Goal: Task Accomplishment & Management: Use online tool/utility

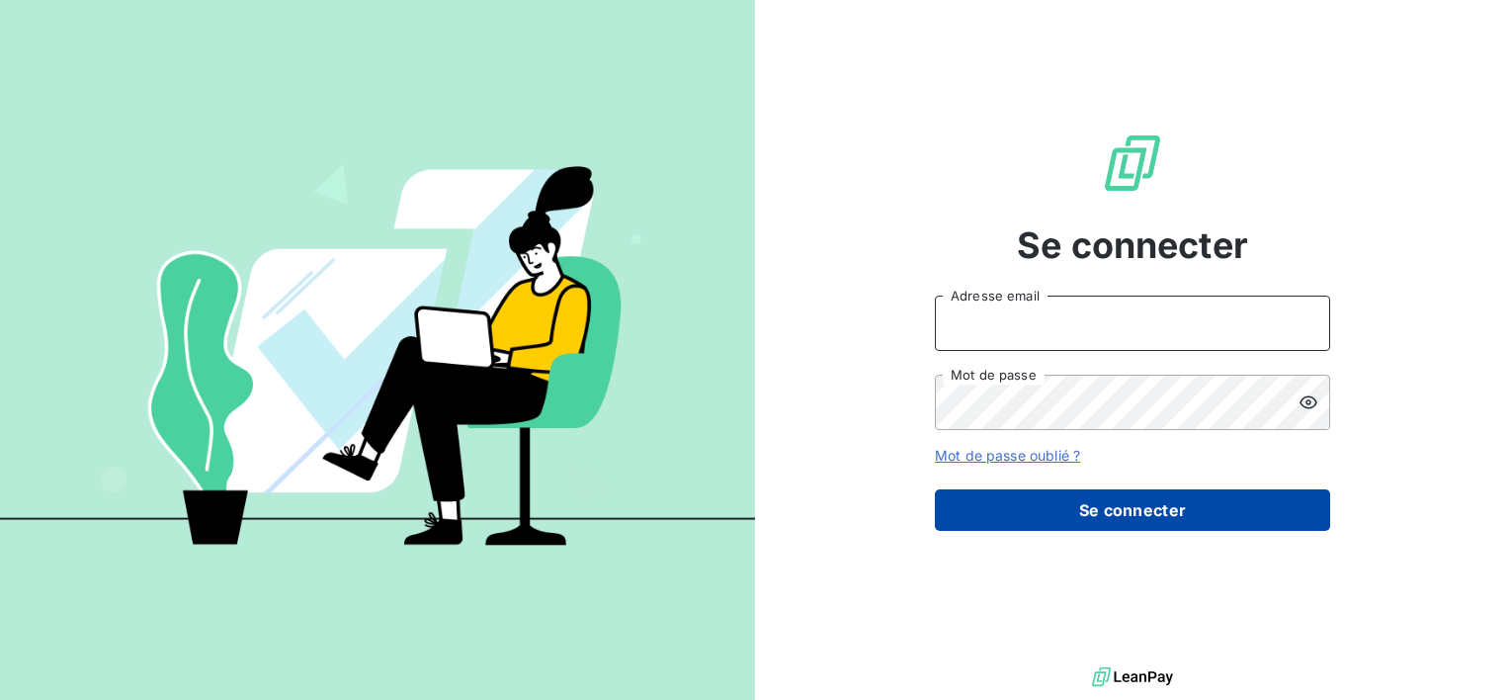
type input "[EMAIL_ADDRESS][DOMAIN_NAME]"
click at [1060, 496] on button "Se connecter" at bounding box center [1132, 509] width 395 height 41
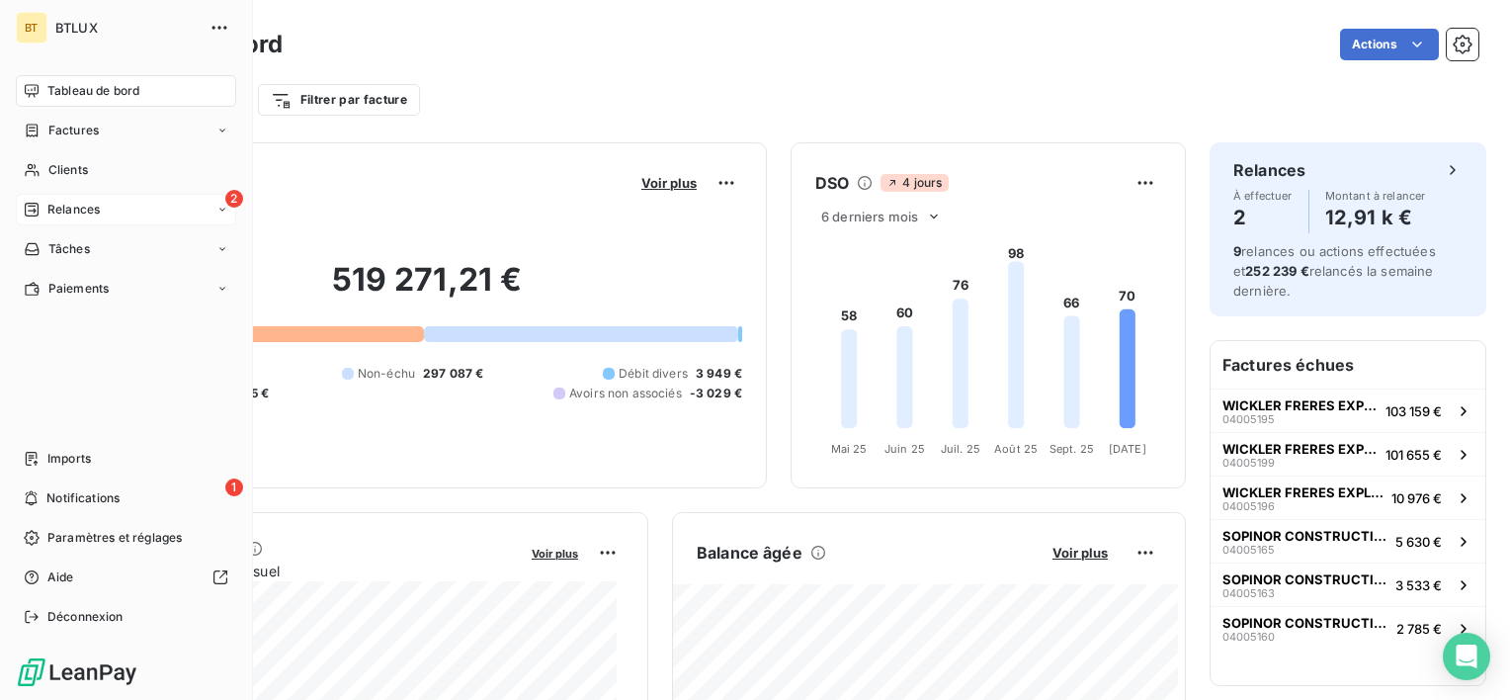
click at [47, 217] on span "Relances" at bounding box center [73, 210] width 52 height 18
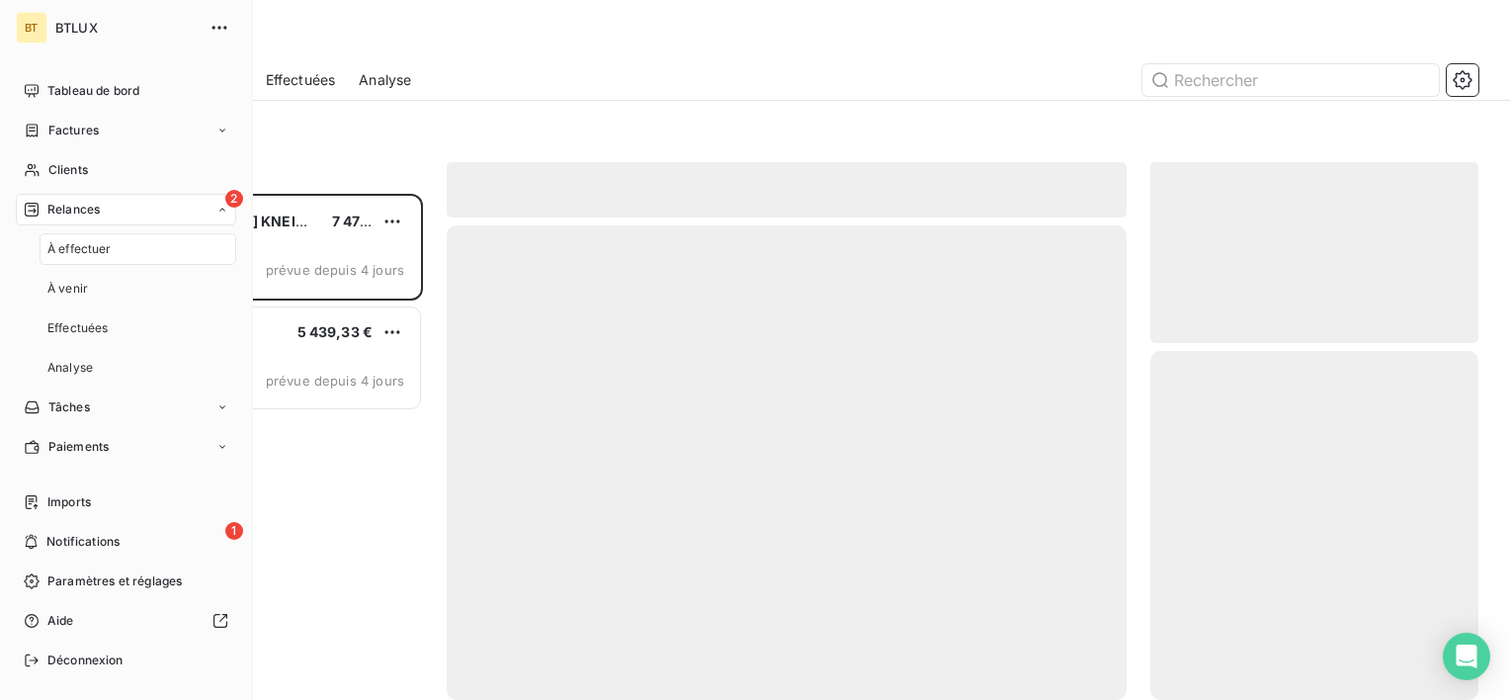
scroll to position [490, 312]
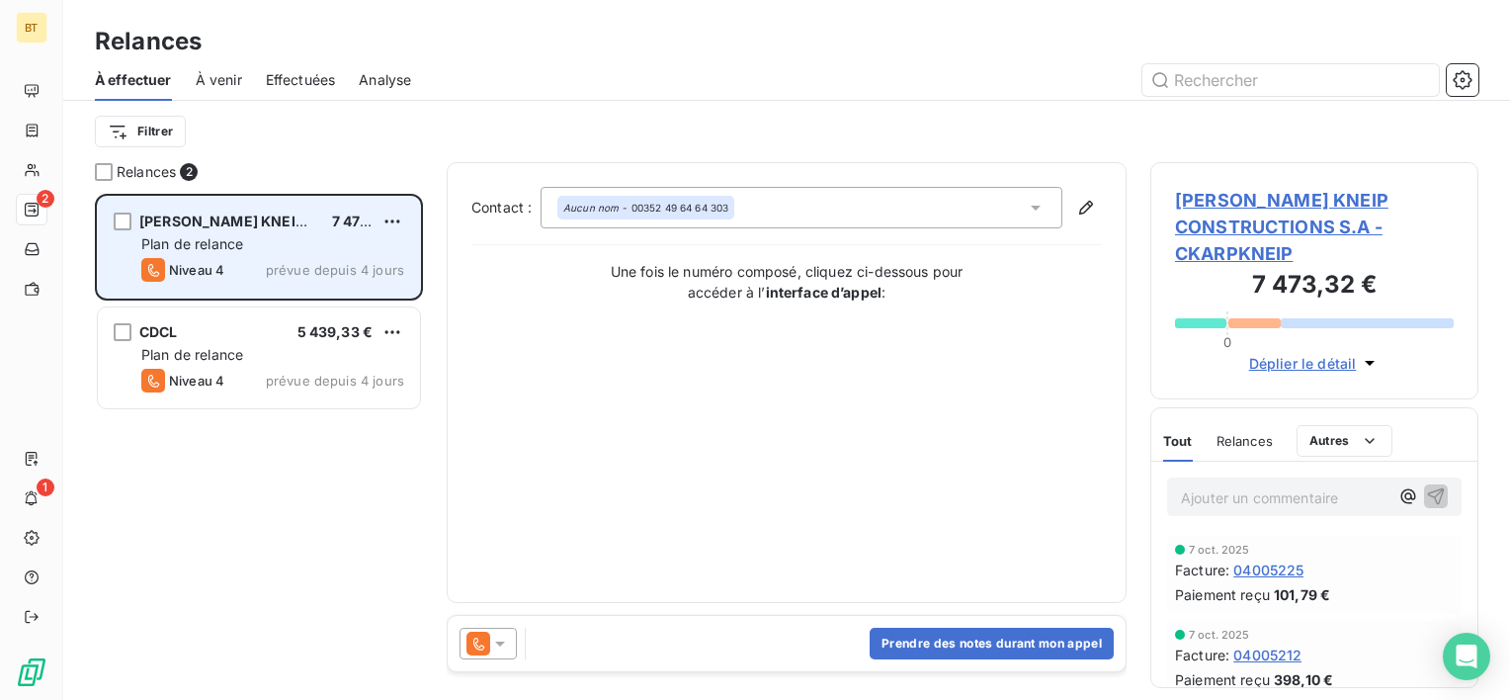
click at [283, 285] on div "[PERSON_NAME] KNEIP CONSTRUCTIONS S.A 7 473,32 € Plan de relance Niveau 4 prévu…" at bounding box center [259, 247] width 322 height 101
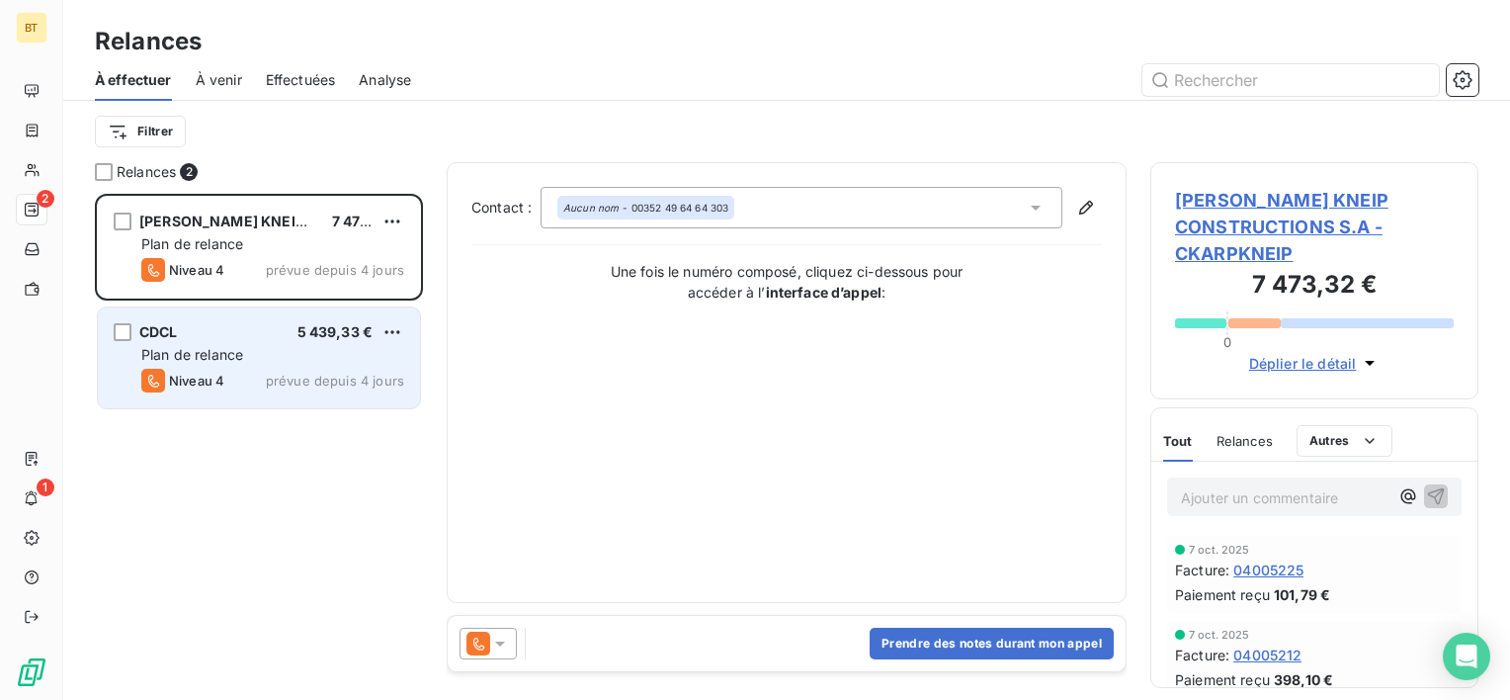
click at [289, 369] on div "Niveau 4 prévue depuis 4 jours" at bounding box center [272, 381] width 263 height 24
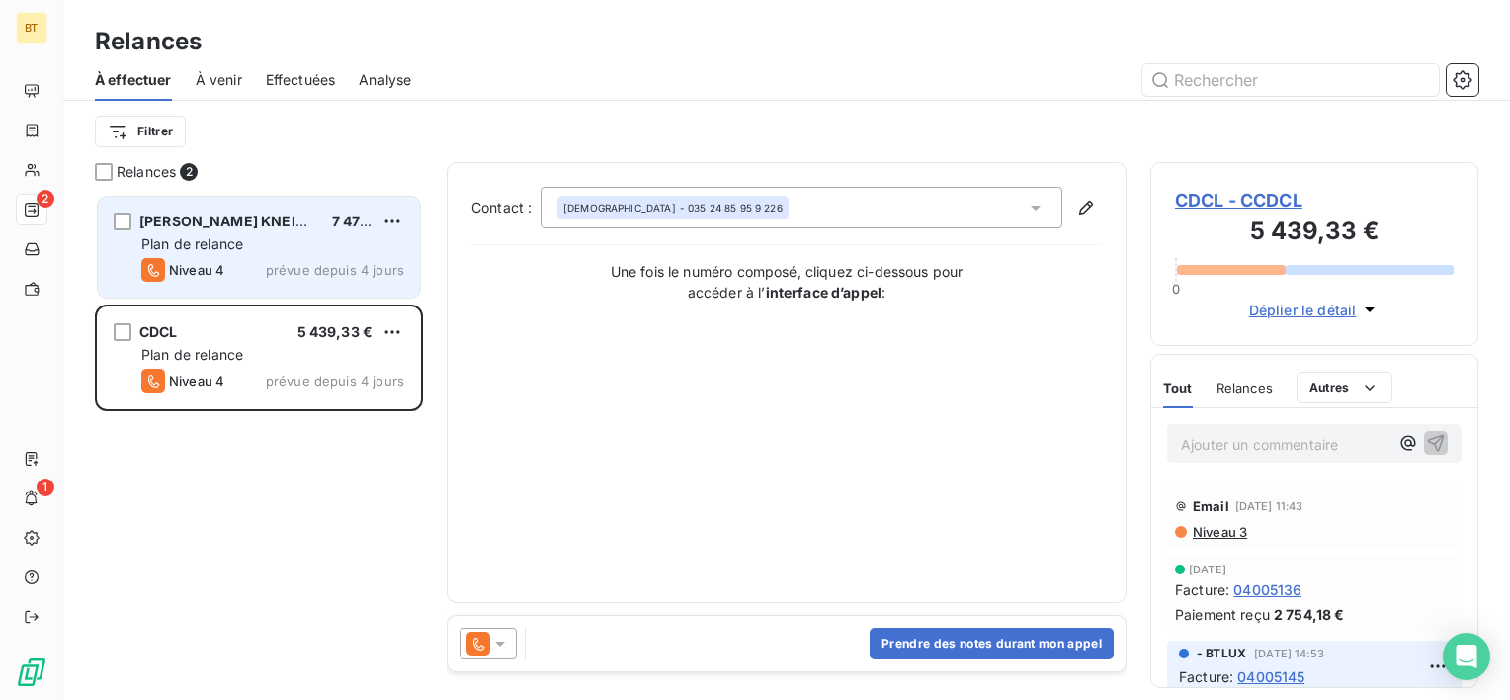
click at [270, 251] on div "Plan de relance" at bounding box center [272, 244] width 263 height 20
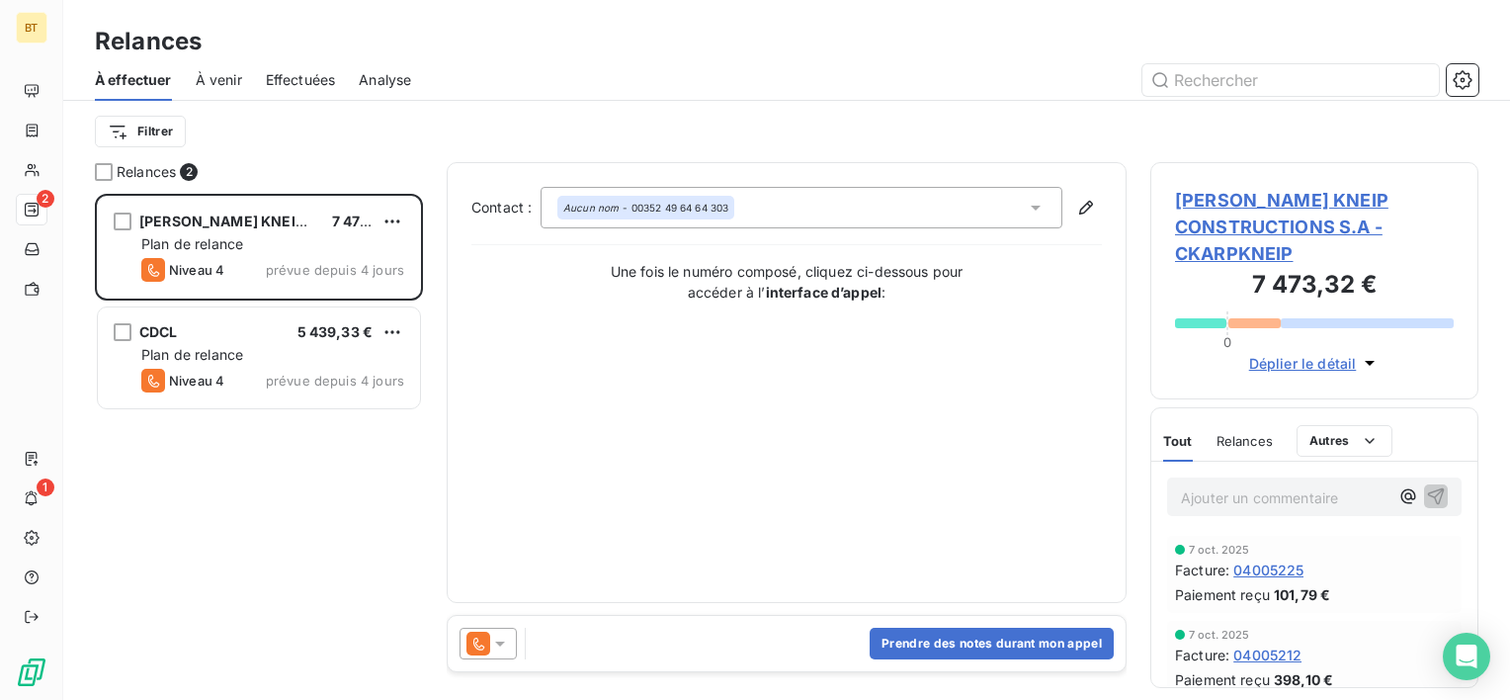
click at [1270, 207] on span "[PERSON_NAME] KNEIP CONSTRUCTIONS S.A - CKARPKNEIP" at bounding box center [1314, 227] width 279 height 80
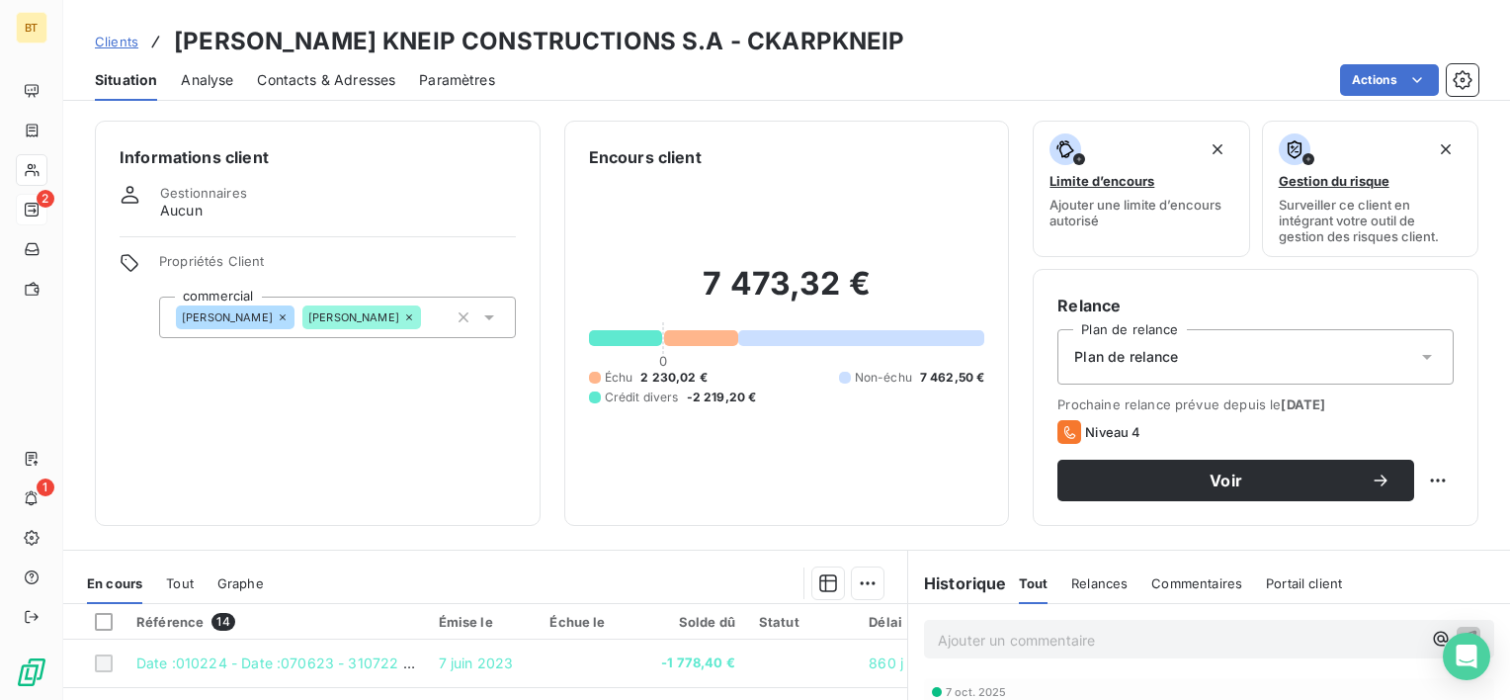
click at [209, 77] on span "Analyse" at bounding box center [207, 80] width 52 height 20
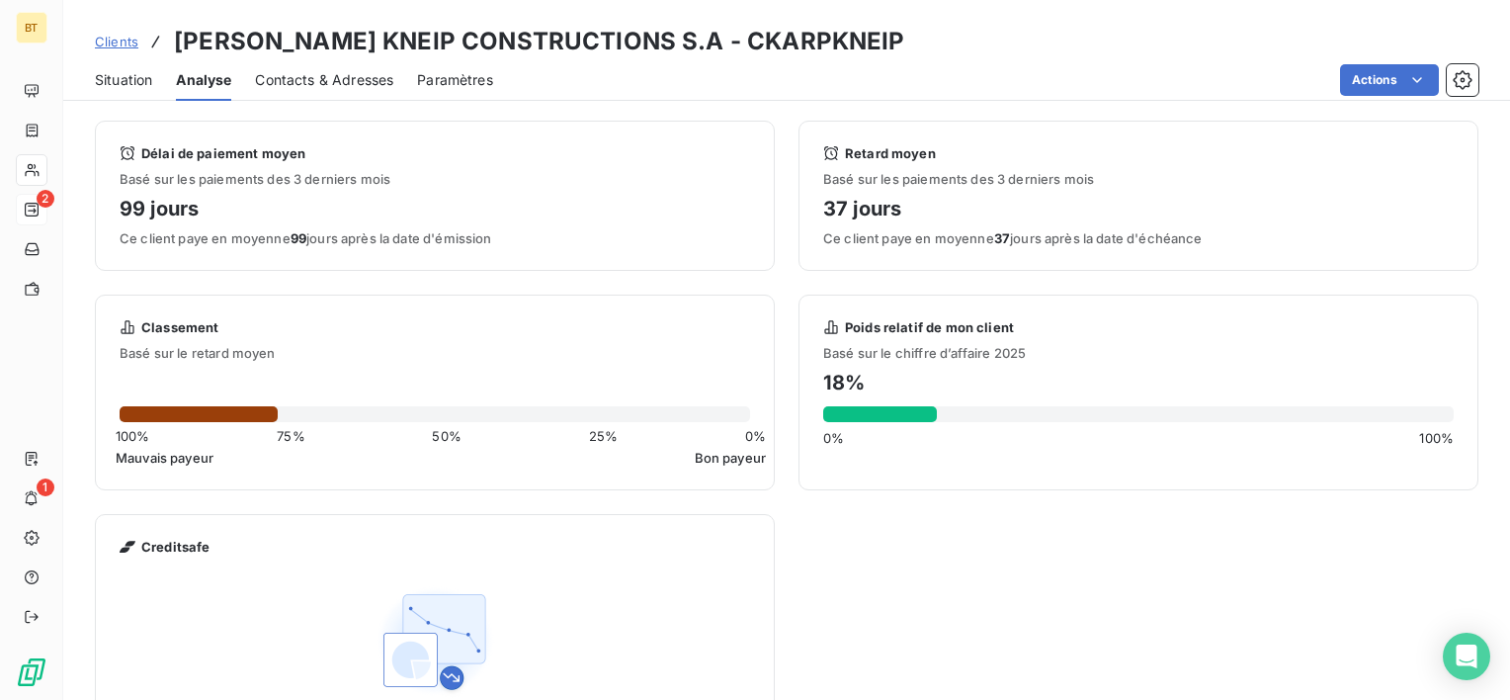
click at [299, 70] on span "Contacts & Adresses" at bounding box center [324, 80] width 138 height 20
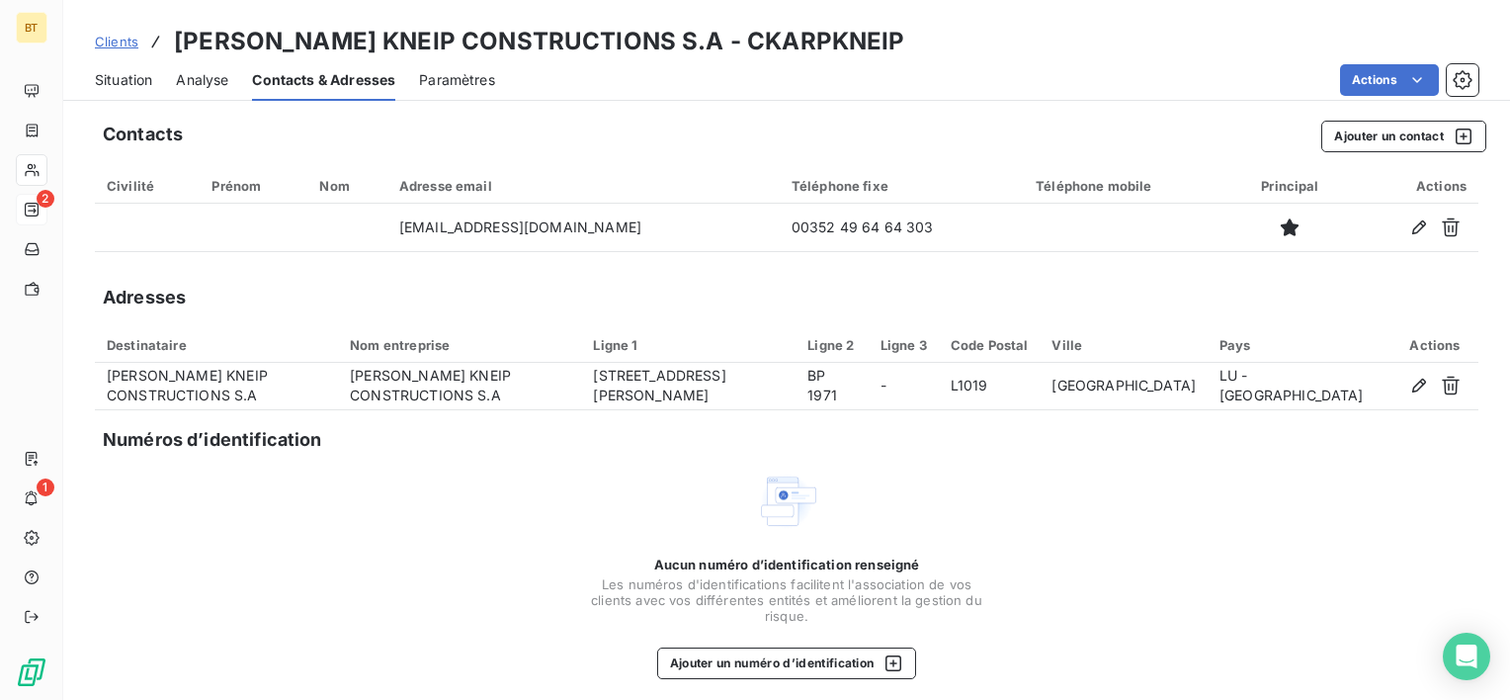
click at [193, 82] on span "Analyse" at bounding box center [202, 80] width 52 height 20
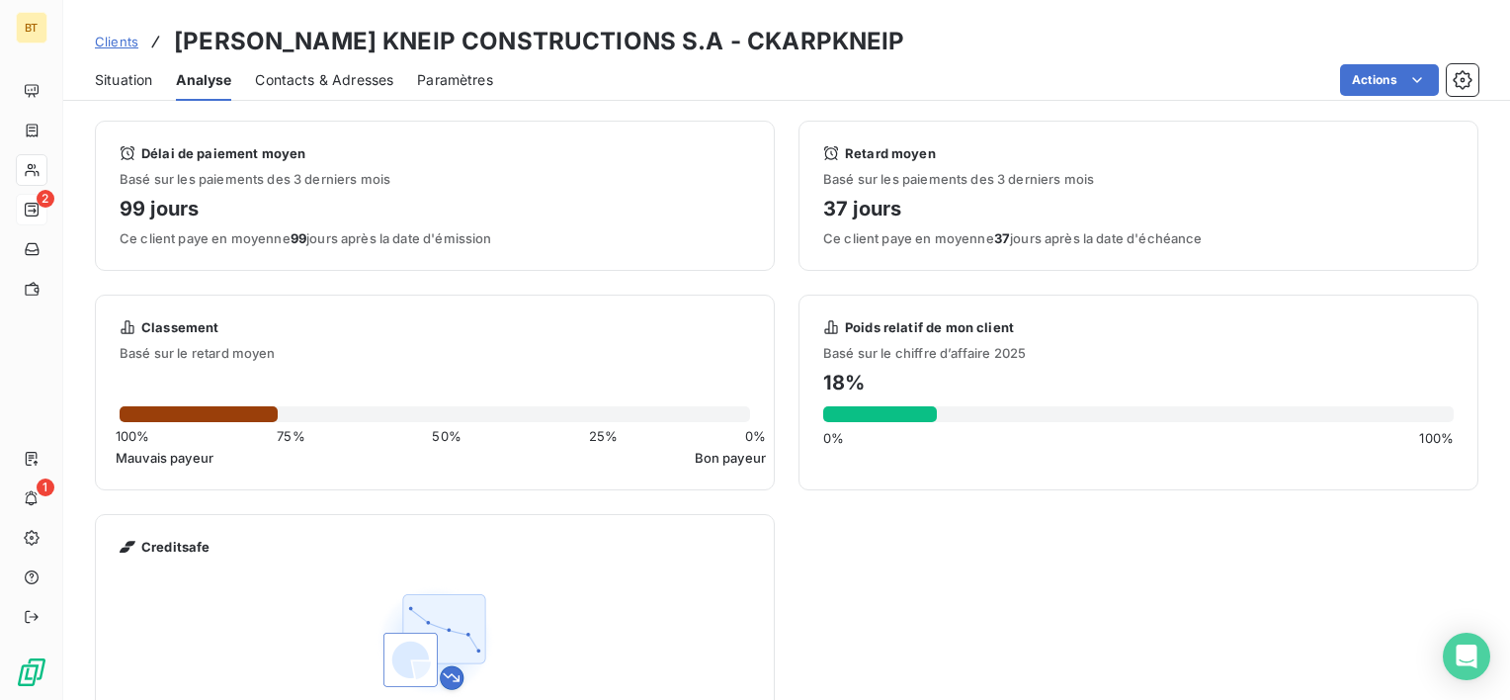
click at [142, 75] on span "Situation" at bounding box center [123, 80] width 57 height 20
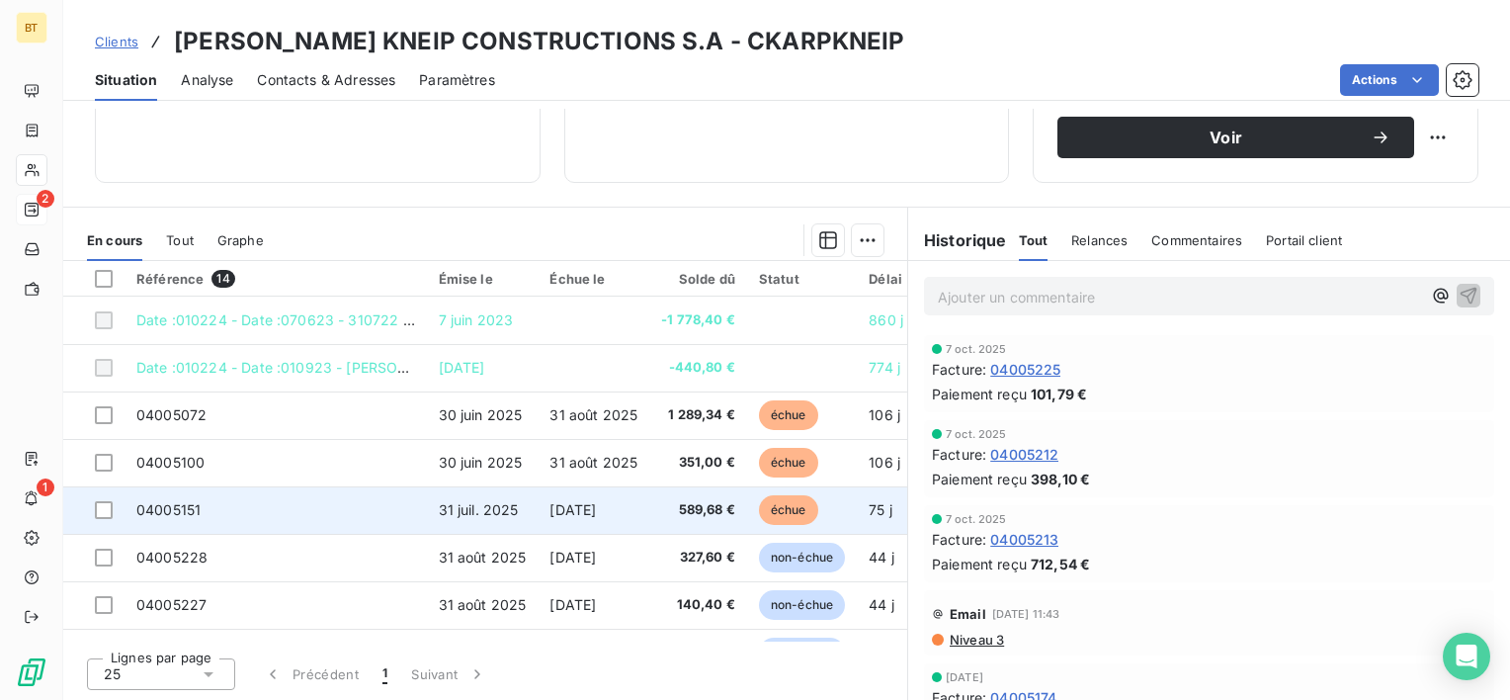
click at [549, 506] on td "[DATE]" at bounding box center [593, 509] width 112 height 47
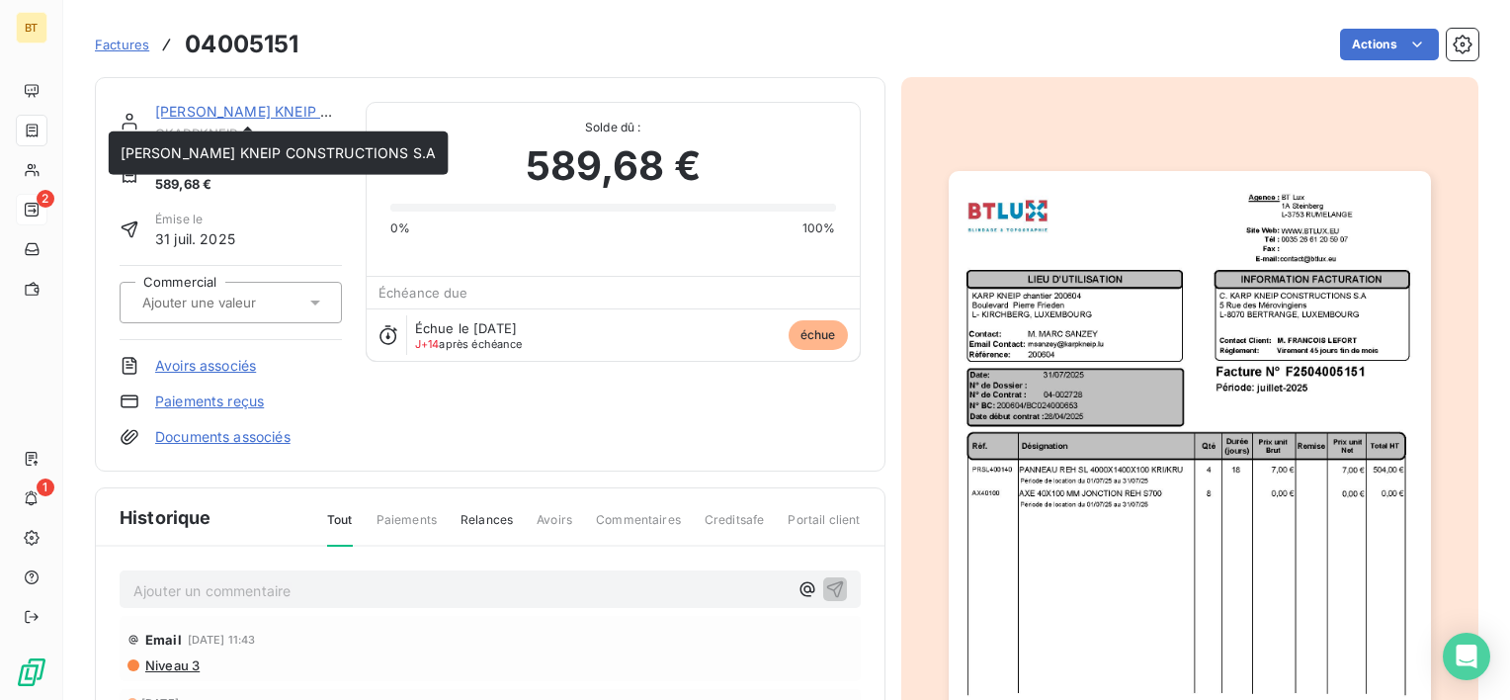
click at [258, 103] on link "[PERSON_NAME] KNEIP CONSTRUCTIONS S.A" at bounding box center [313, 111] width 316 height 17
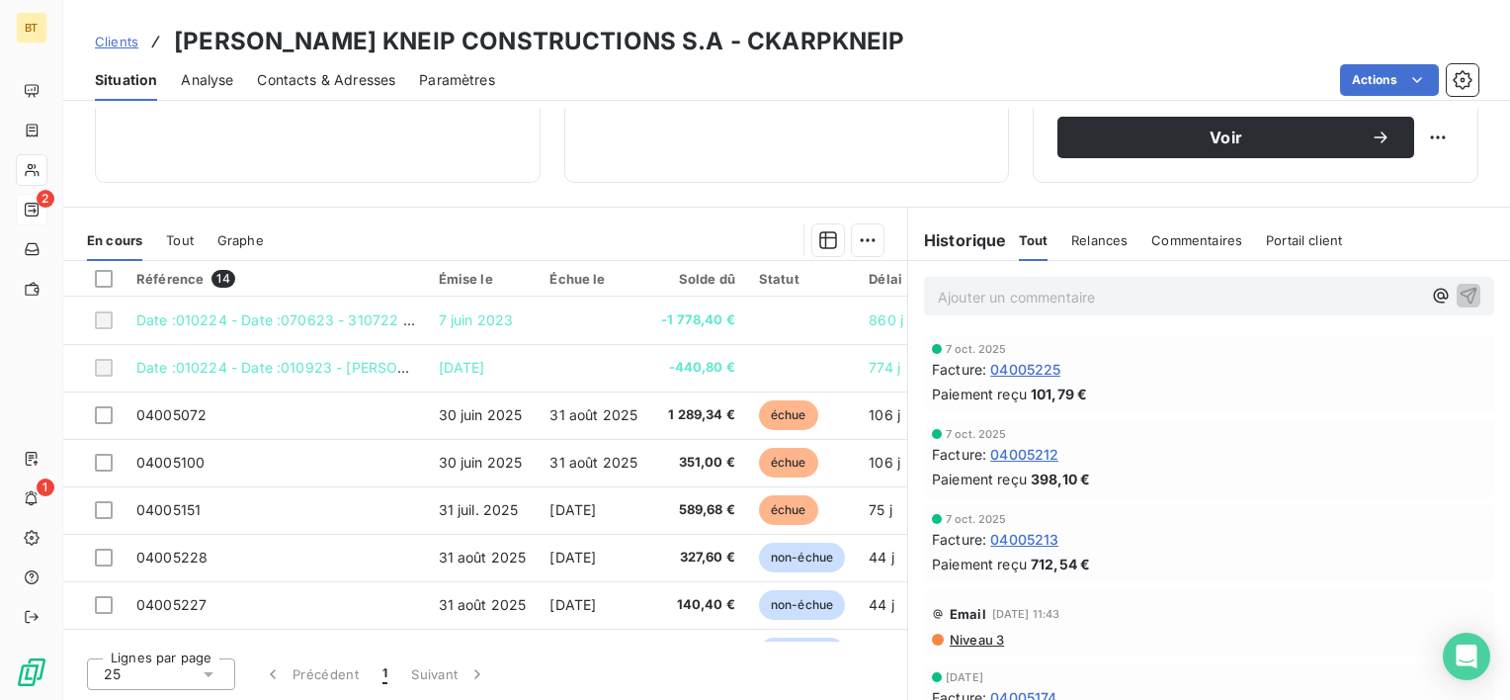
click at [220, 67] on div "Analyse" at bounding box center [207, 79] width 52 height 41
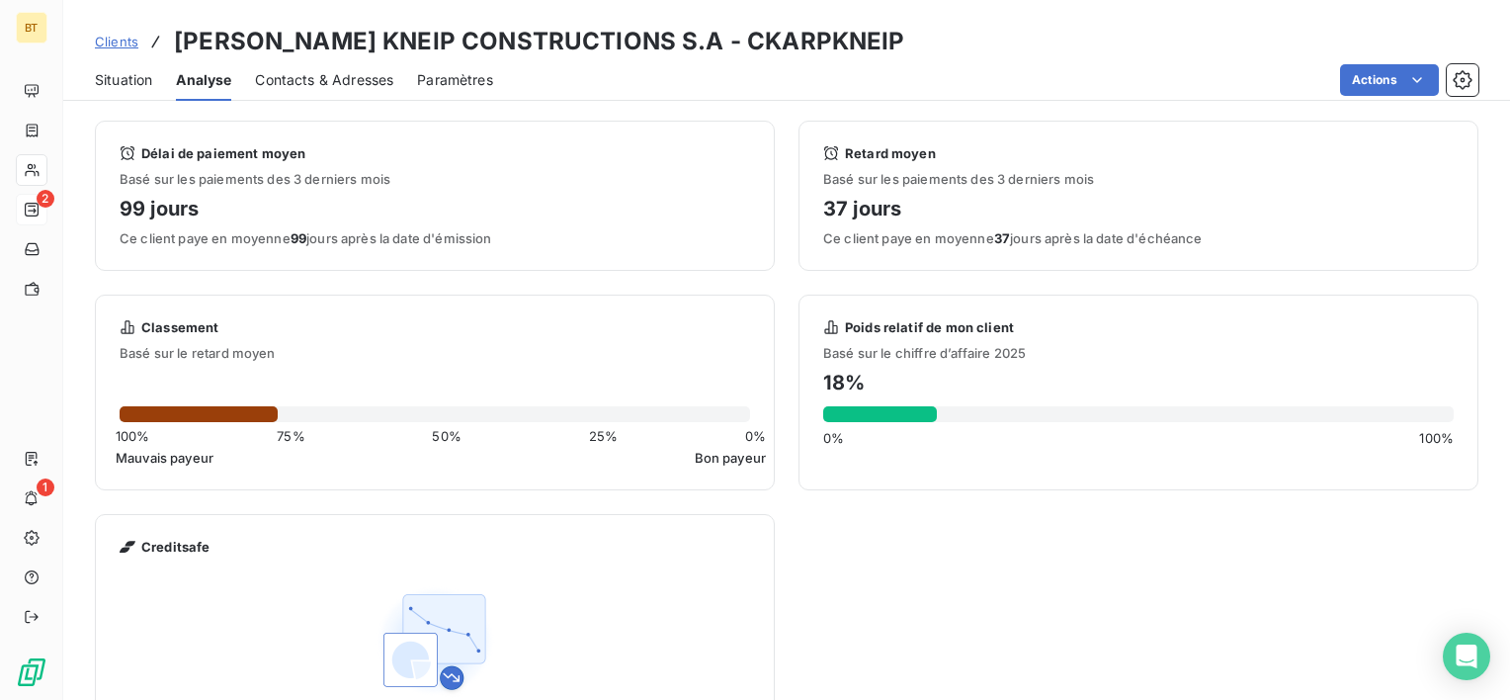
click at [127, 87] on span "Situation" at bounding box center [123, 80] width 57 height 20
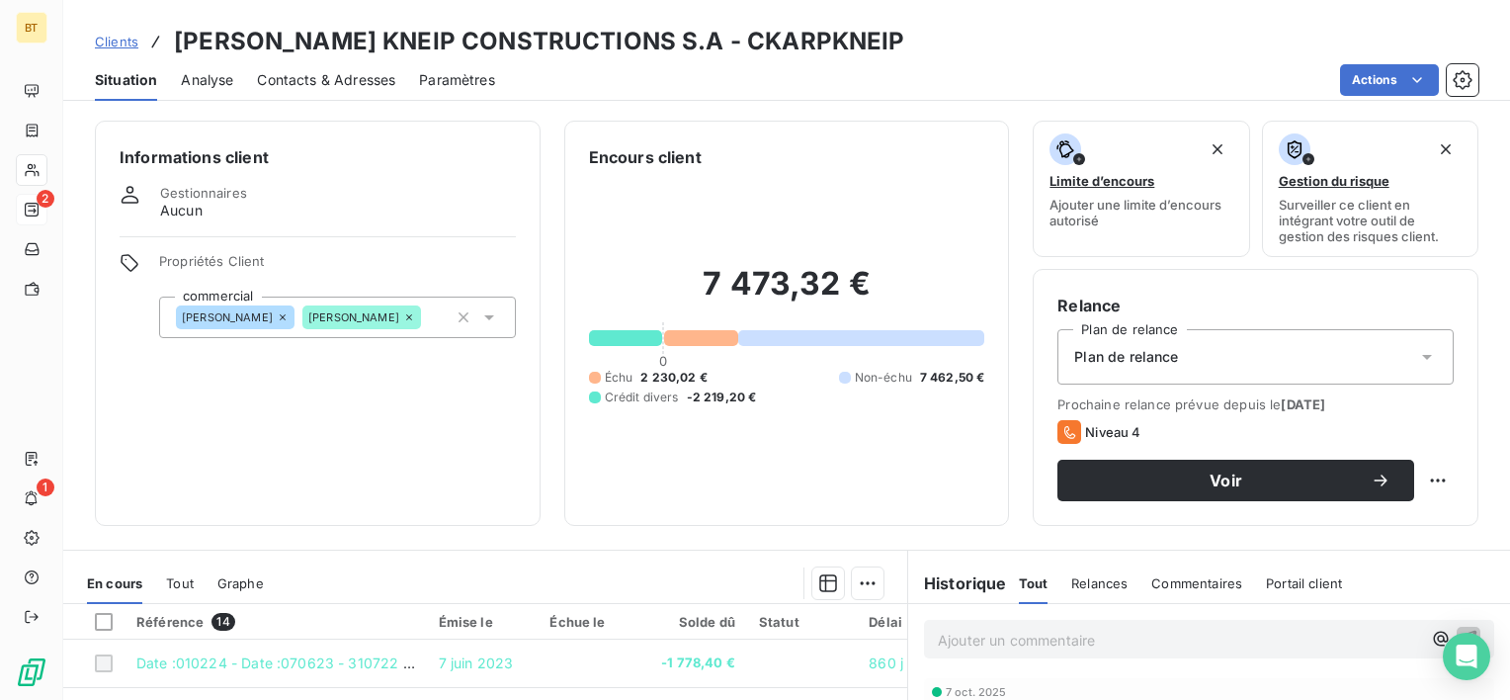
click at [113, 47] on span "Clients" at bounding box center [116, 42] width 43 height 16
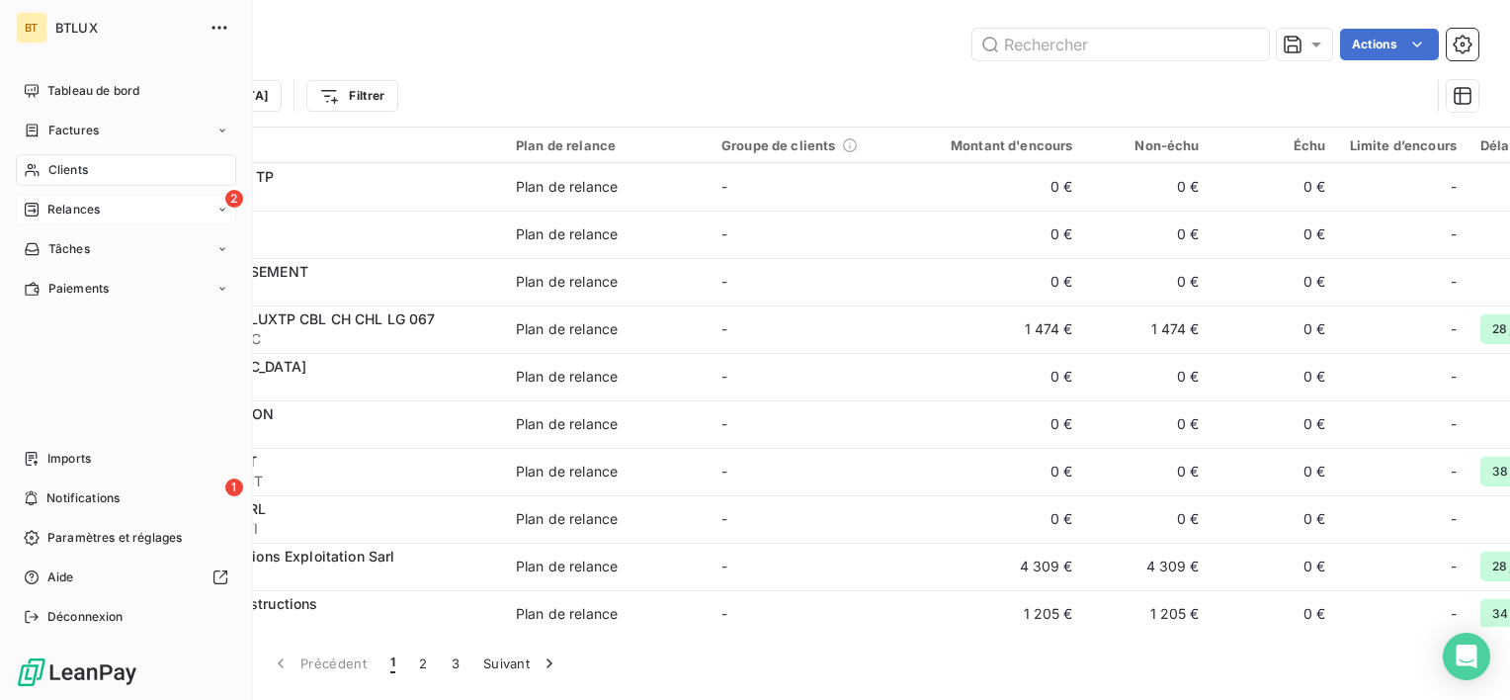
click at [65, 211] on span "Relances" at bounding box center [73, 210] width 52 height 18
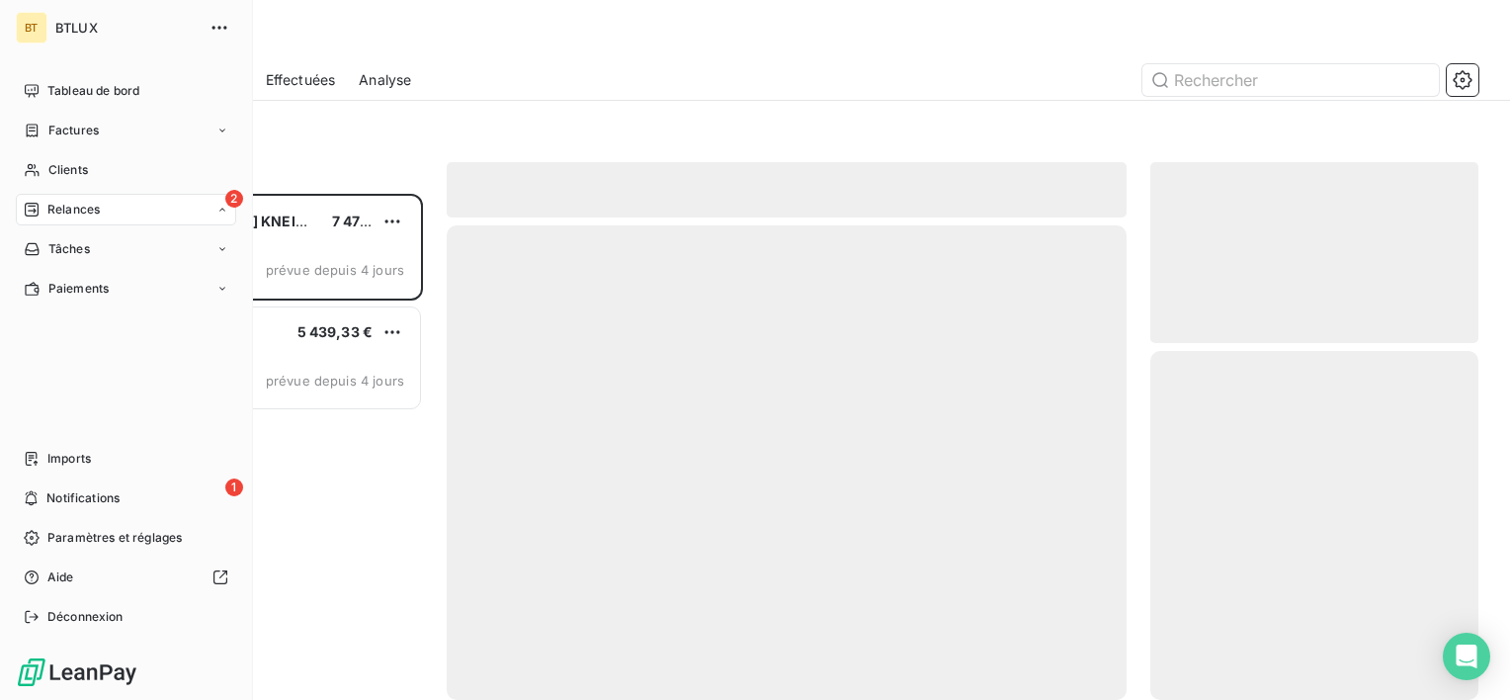
scroll to position [490, 312]
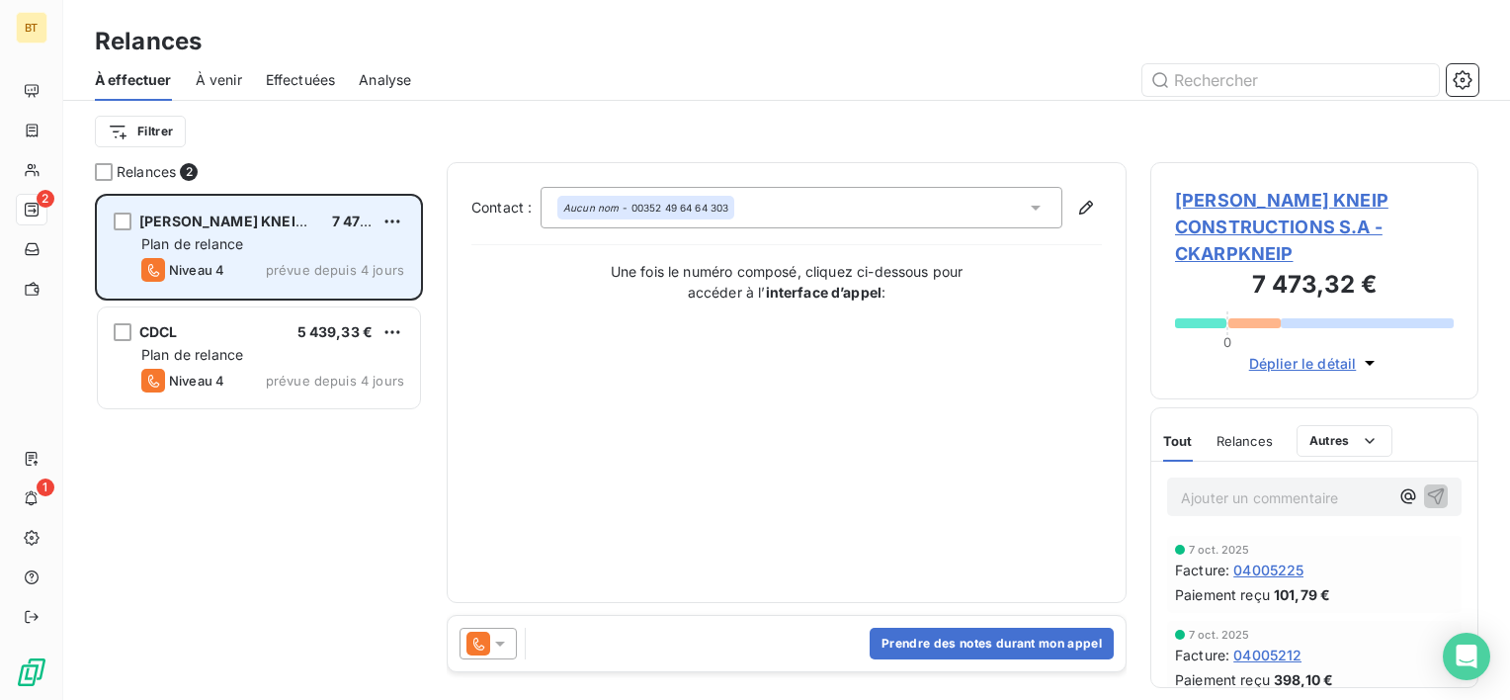
click at [261, 266] on div "Niveau 4 prévue depuis 4 jours" at bounding box center [272, 270] width 263 height 24
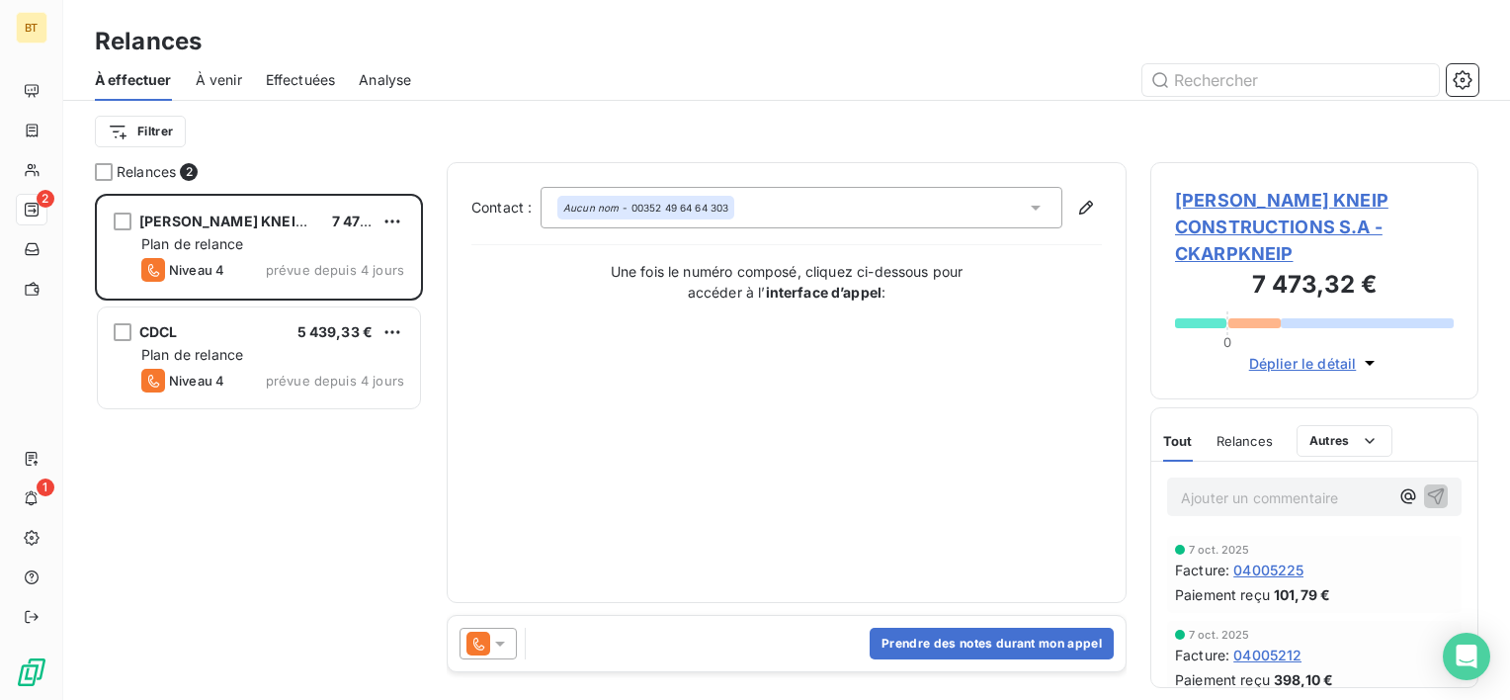
drag, startPoint x: 905, startPoint y: 468, endPoint x: 907, endPoint y: 458, distance: 10.1
click at [905, 467] on div "Contact : Aucun nom - 00352 49 64 64 303 Une fois le numéro composé, cliquez ci…" at bounding box center [786, 382] width 630 height 391
click at [1216, 232] on span "[PERSON_NAME] KNEIP CONSTRUCTIONS S.A - CKARPKNEIP" at bounding box center [1314, 227] width 279 height 80
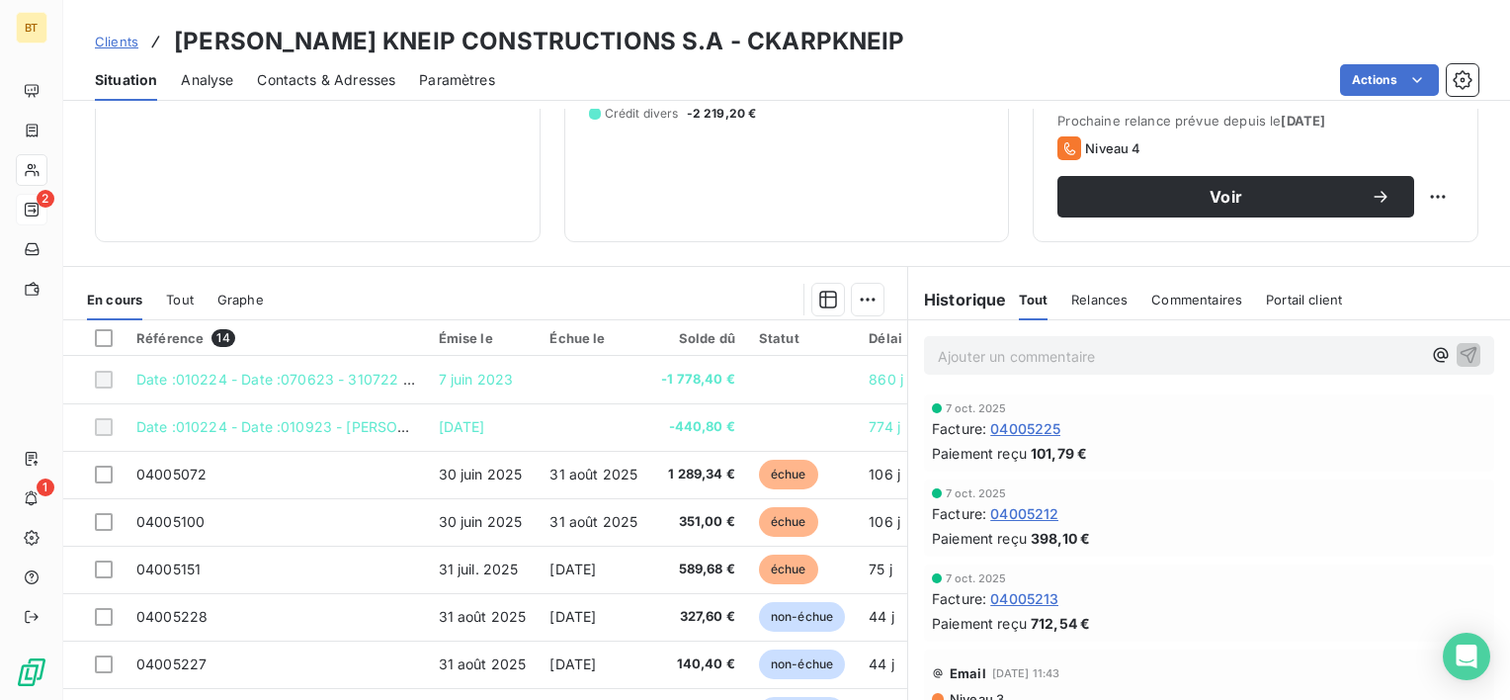
scroll to position [296, 0]
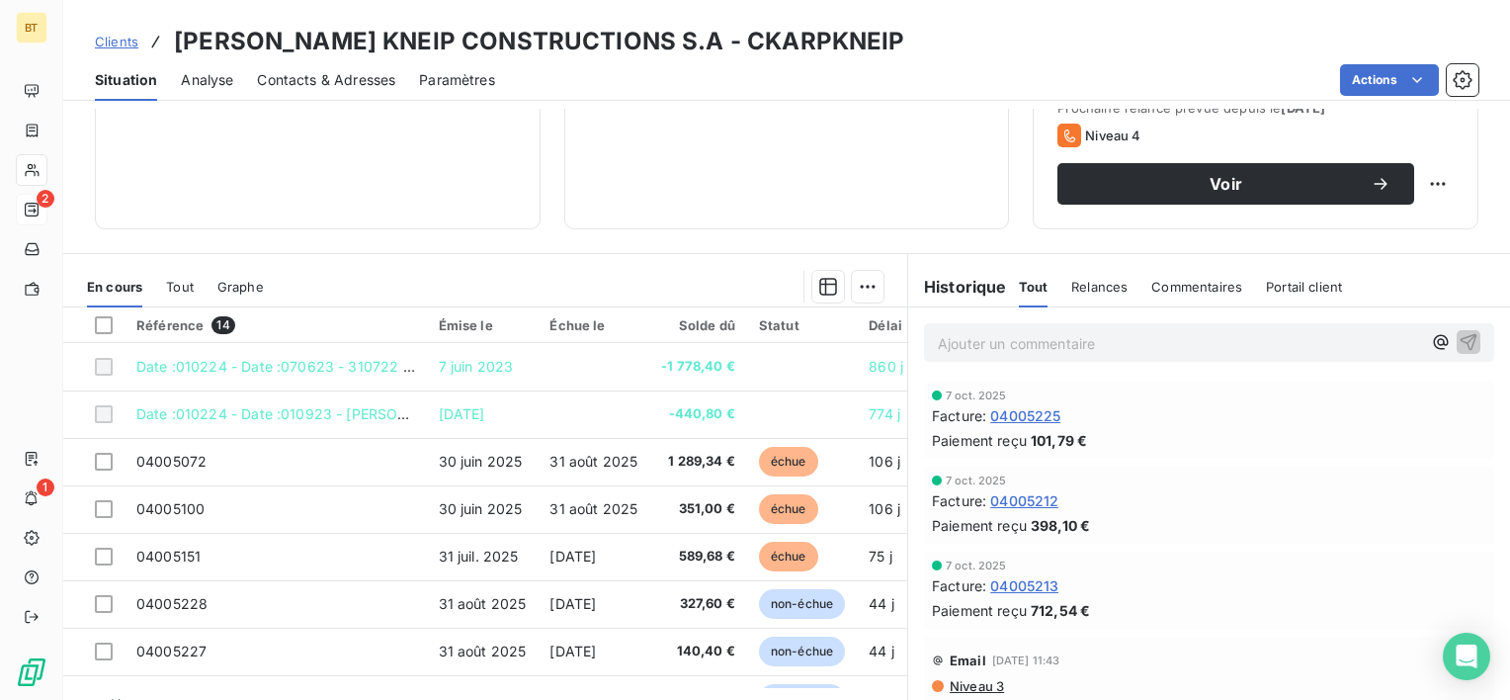
click at [1087, 272] on div "Relances" at bounding box center [1099, 286] width 56 height 41
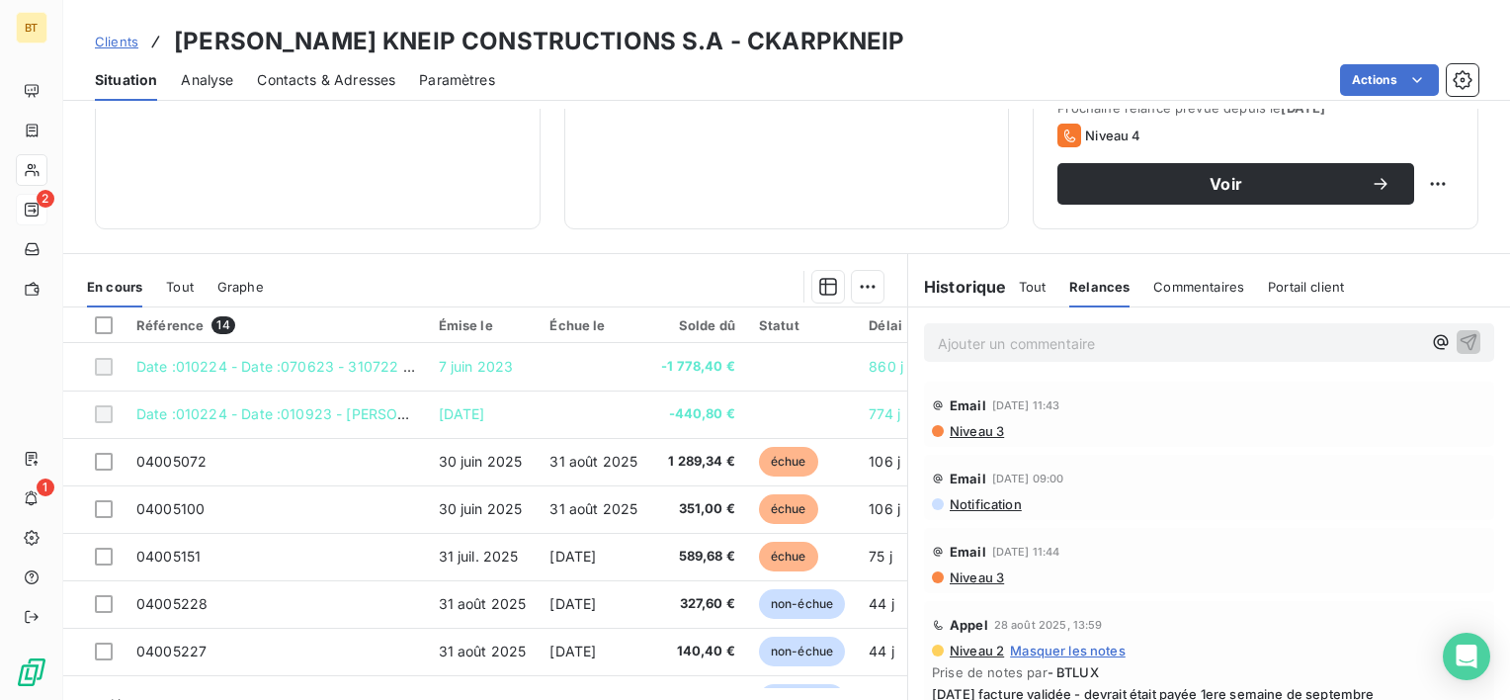
click at [974, 431] on span "Niveau 3" at bounding box center [976, 431] width 56 height 16
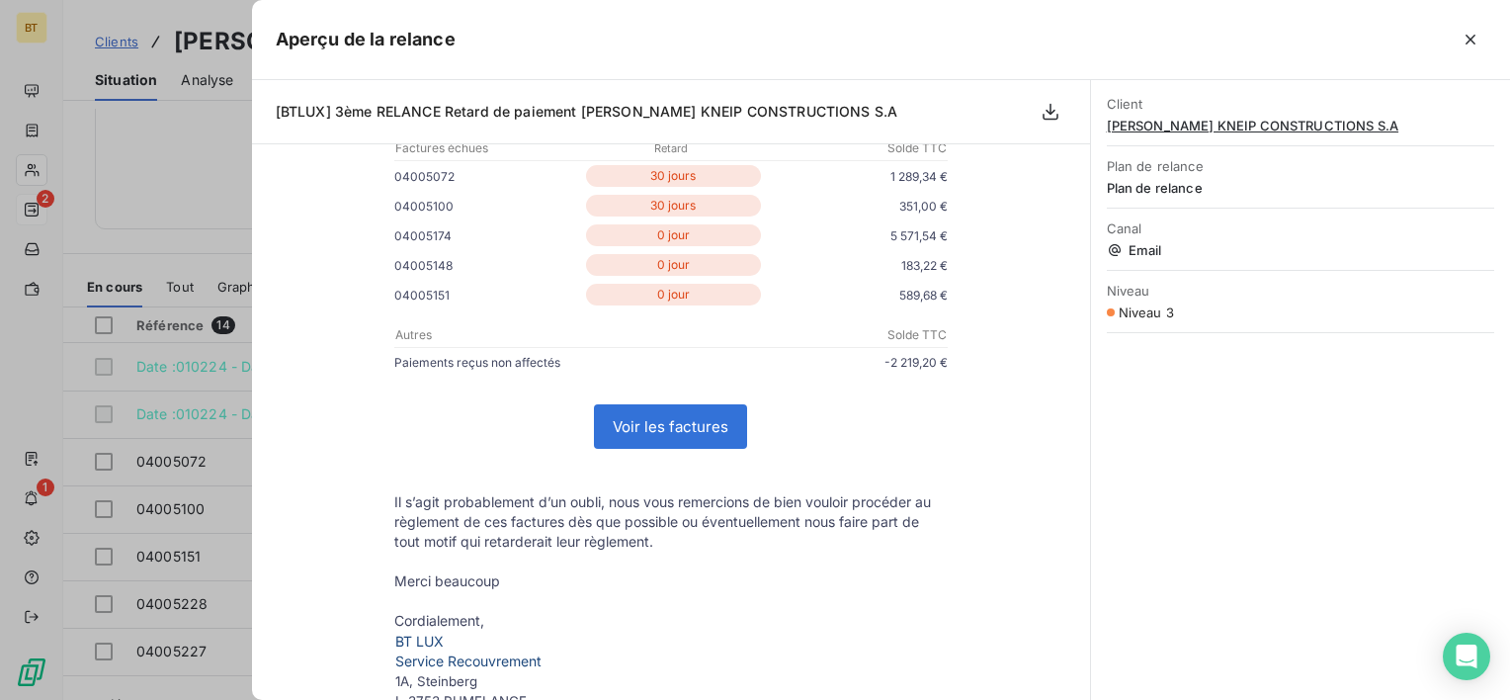
scroll to position [395, 0]
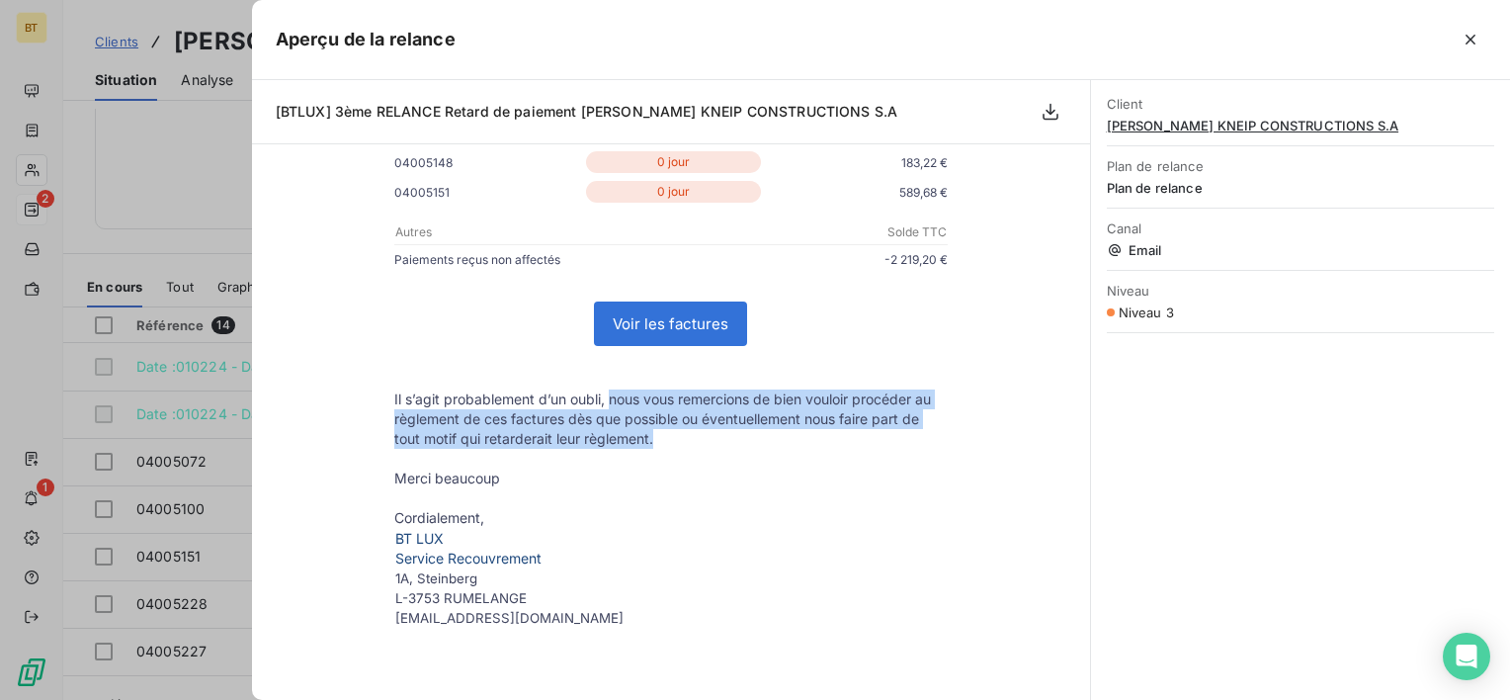
drag, startPoint x: 602, startPoint y: 397, endPoint x: 655, endPoint y: 432, distance: 63.6
click at [655, 432] on p "Il s’agit probablement d’un oubli, nous vous remercions de bien vouloir procéde…" at bounding box center [670, 418] width 553 height 59
copy p "nous vous remercions de bien vouloir procéder au règlement de ces factures dès …"
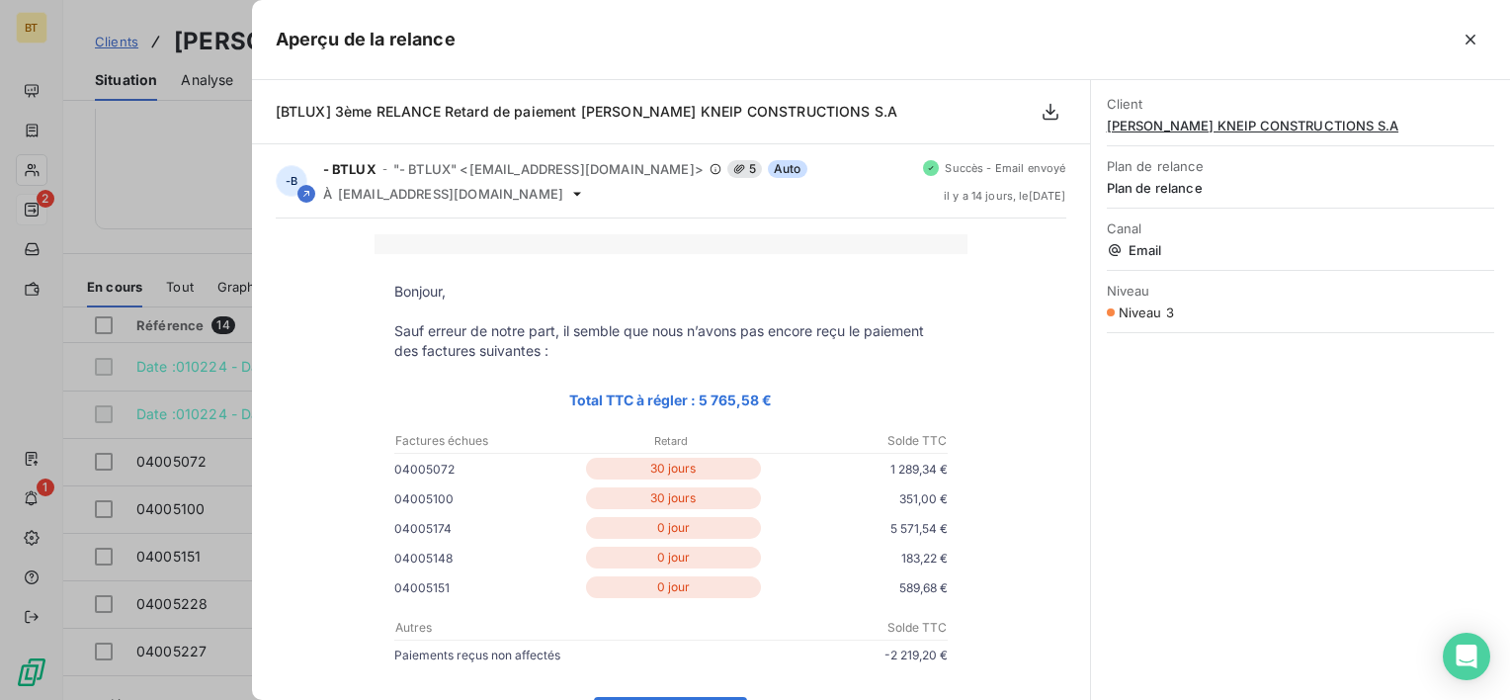
click at [170, 184] on div at bounding box center [755, 350] width 1510 height 700
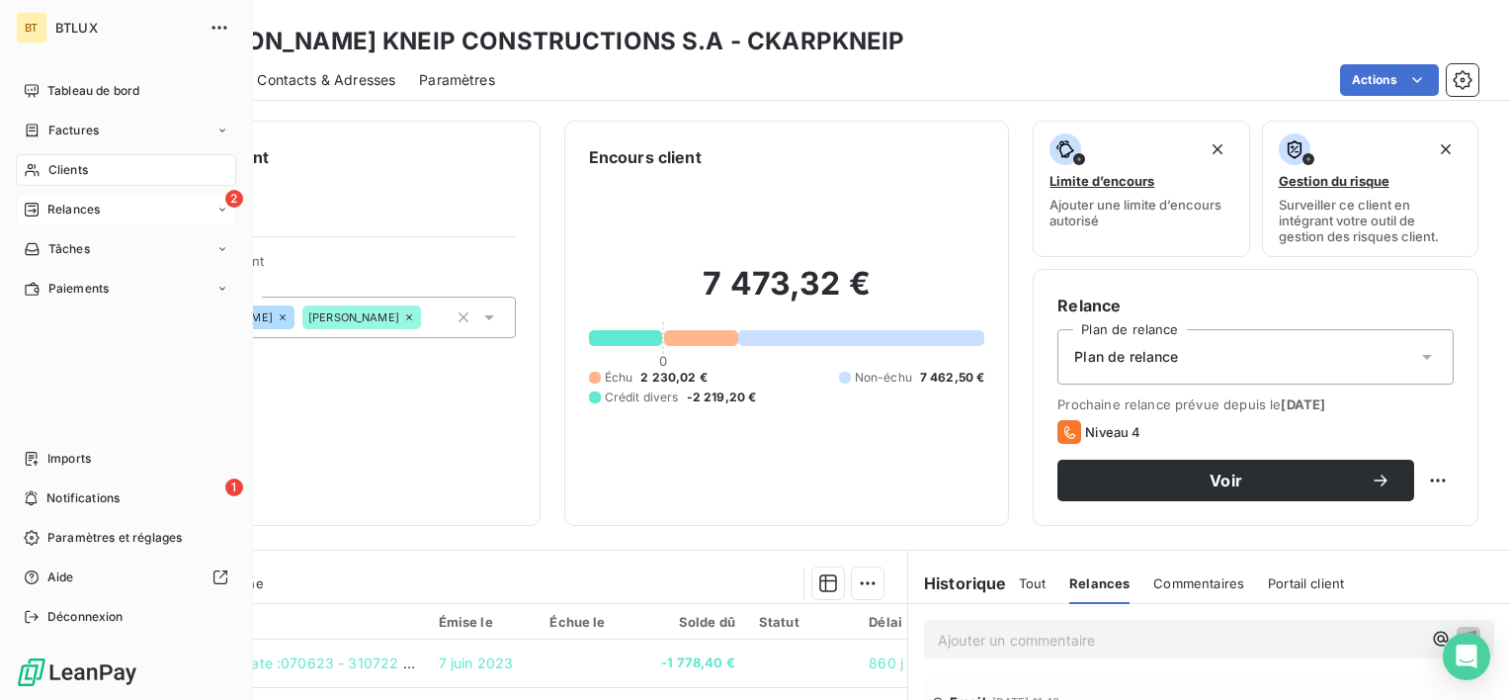
click at [41, 210] on div "Relances" at bounding box center [62, 210] width 76 height 18
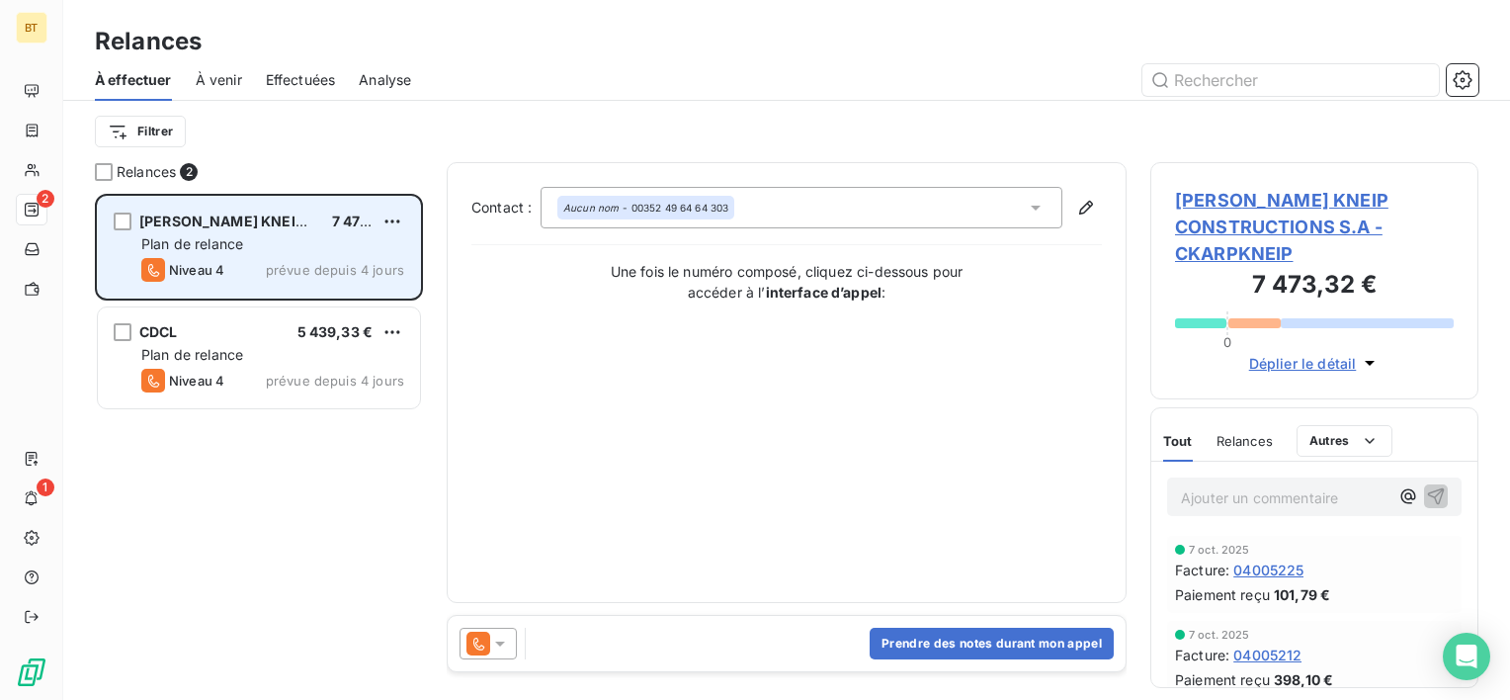
scroll to position [490, 312]
click at [267, 237] on div "Plan de relance" at bounding box center [272, 244] width 263 height 20
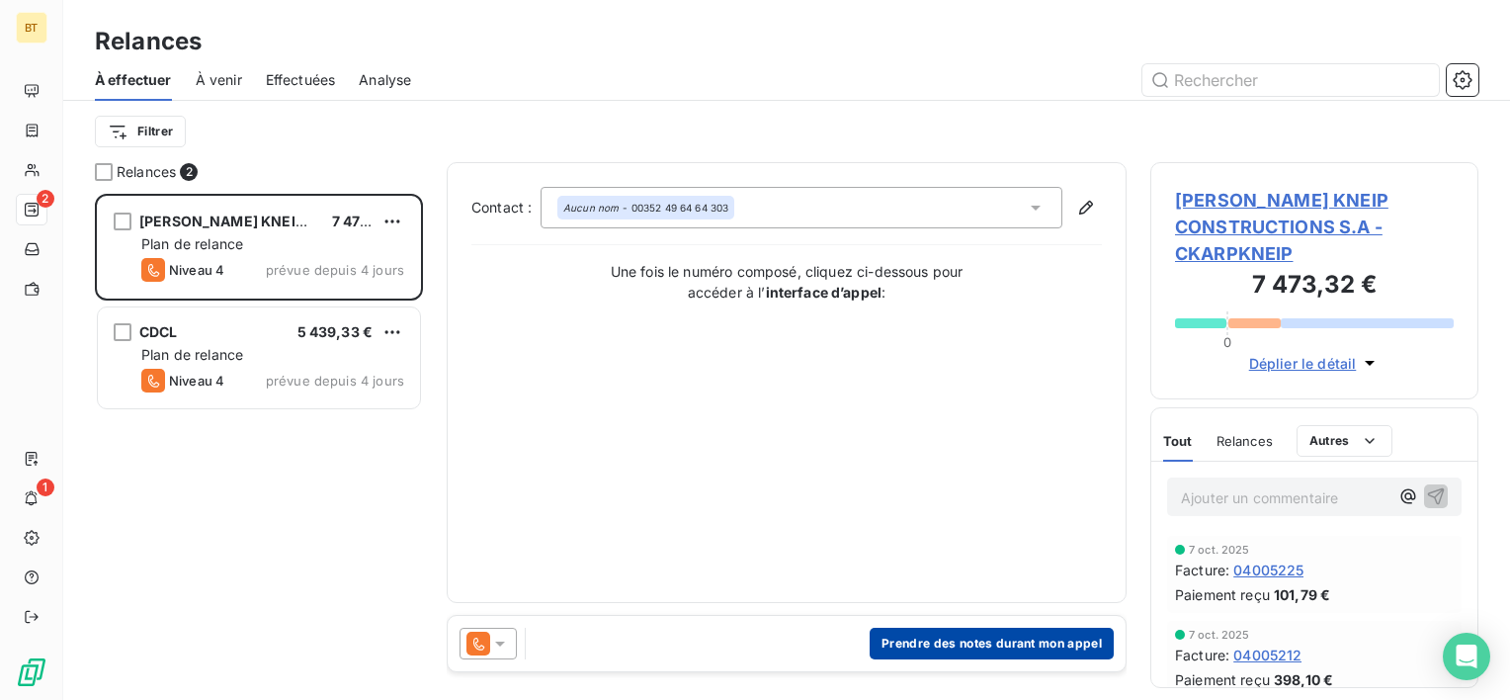
click at [1033, 638] on button "Prendre des notes durant mon appel" at bounding box center [991, 643] width 244 height 32
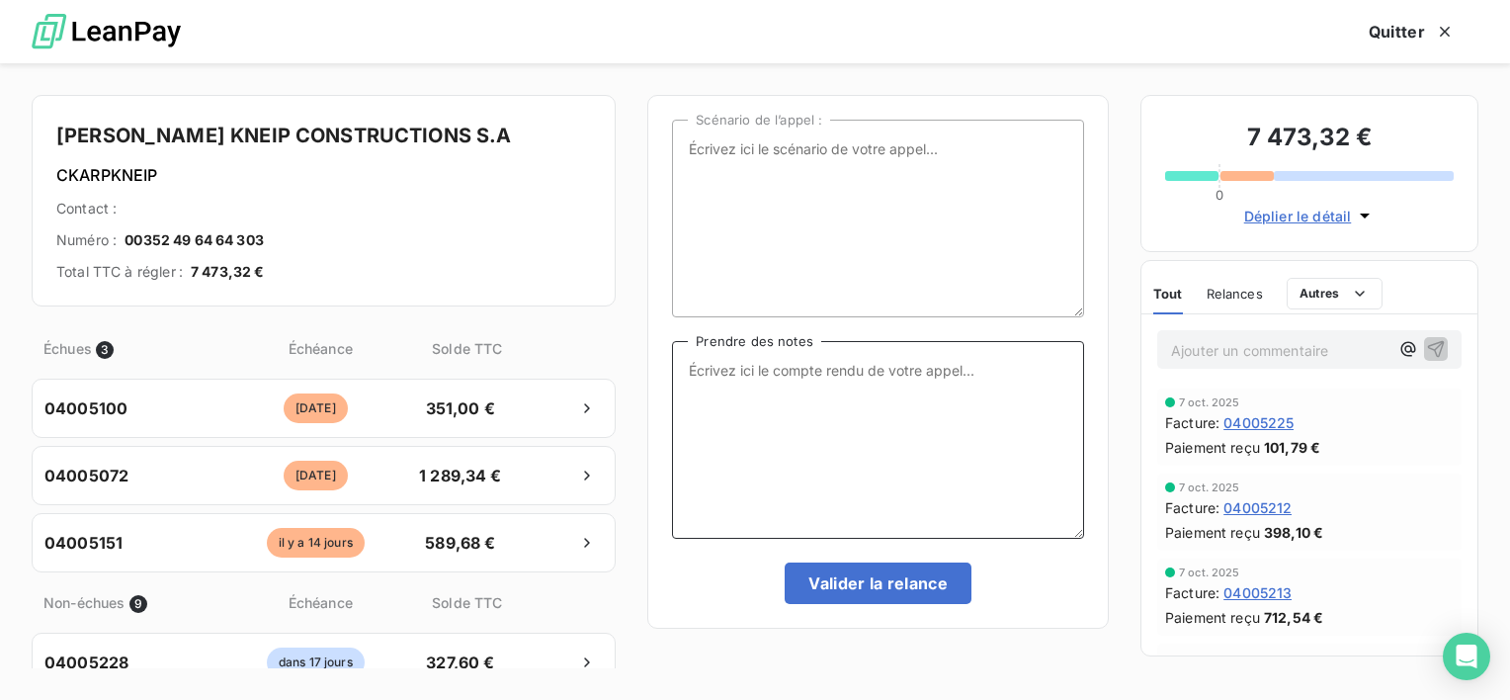
click at [845, 455] on textarea "Prendre des notes" at bounding box center [878, 440] width 412 height 198
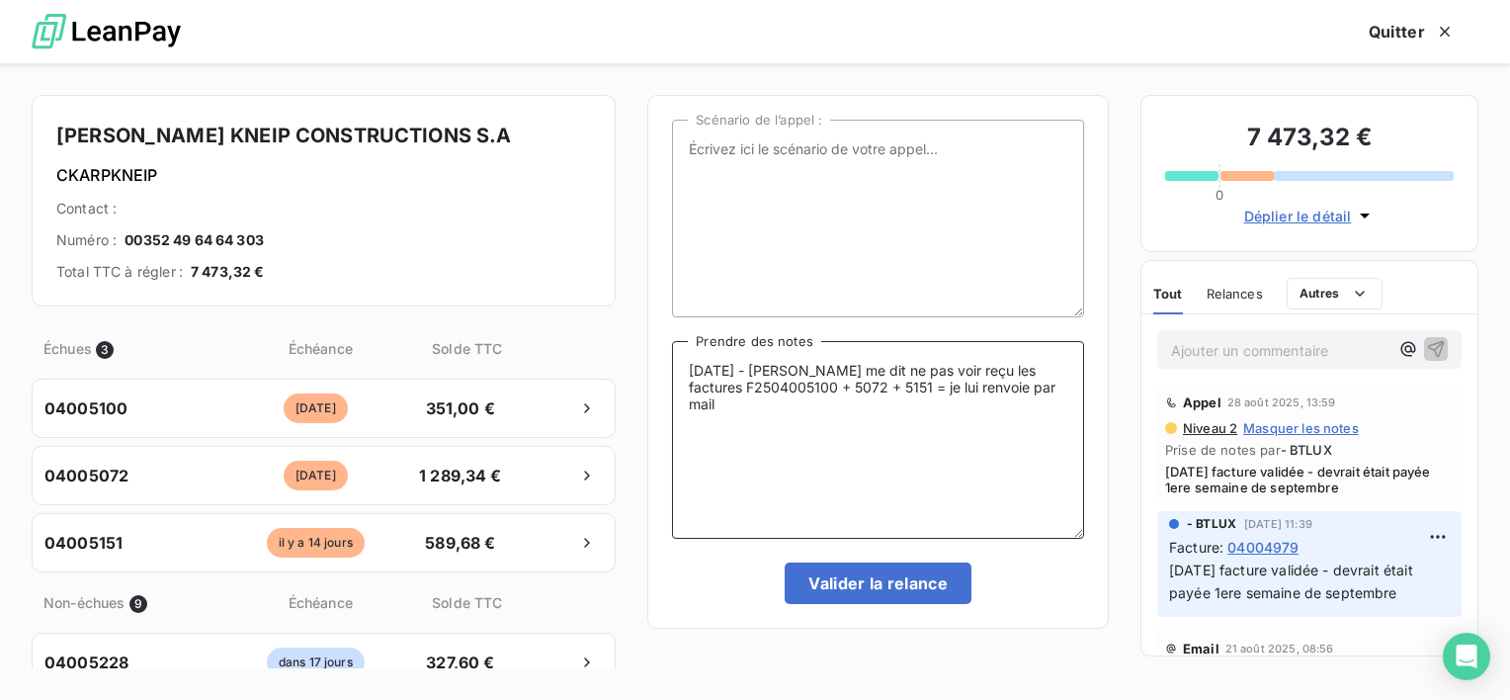
scroll to position [790, 0]
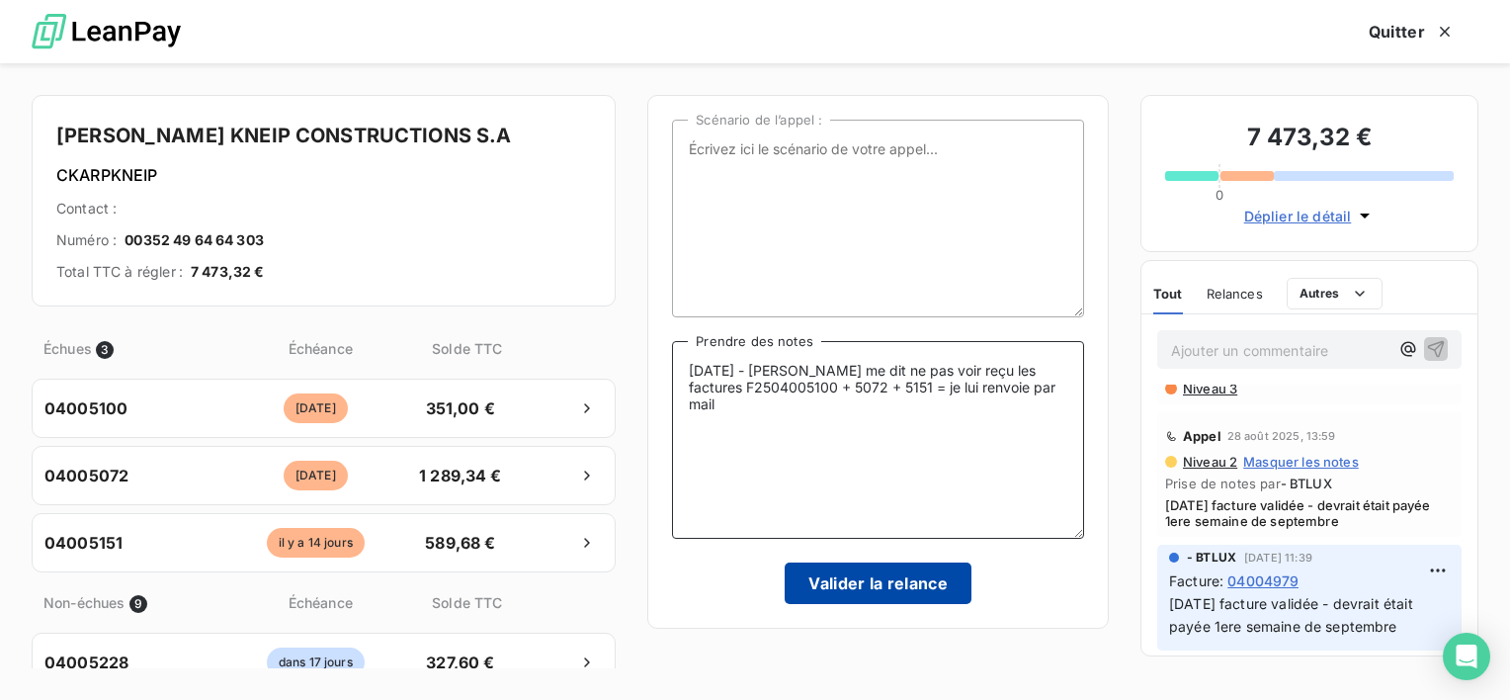
type textarea "[DATE] - [PERSON_NAME] me dit ne pas voir reçu les factures F2504005100 + 5072 …"
click at [929, 578] on button "Valider la relance" at bounding box center [877, 582] width 187 height 41
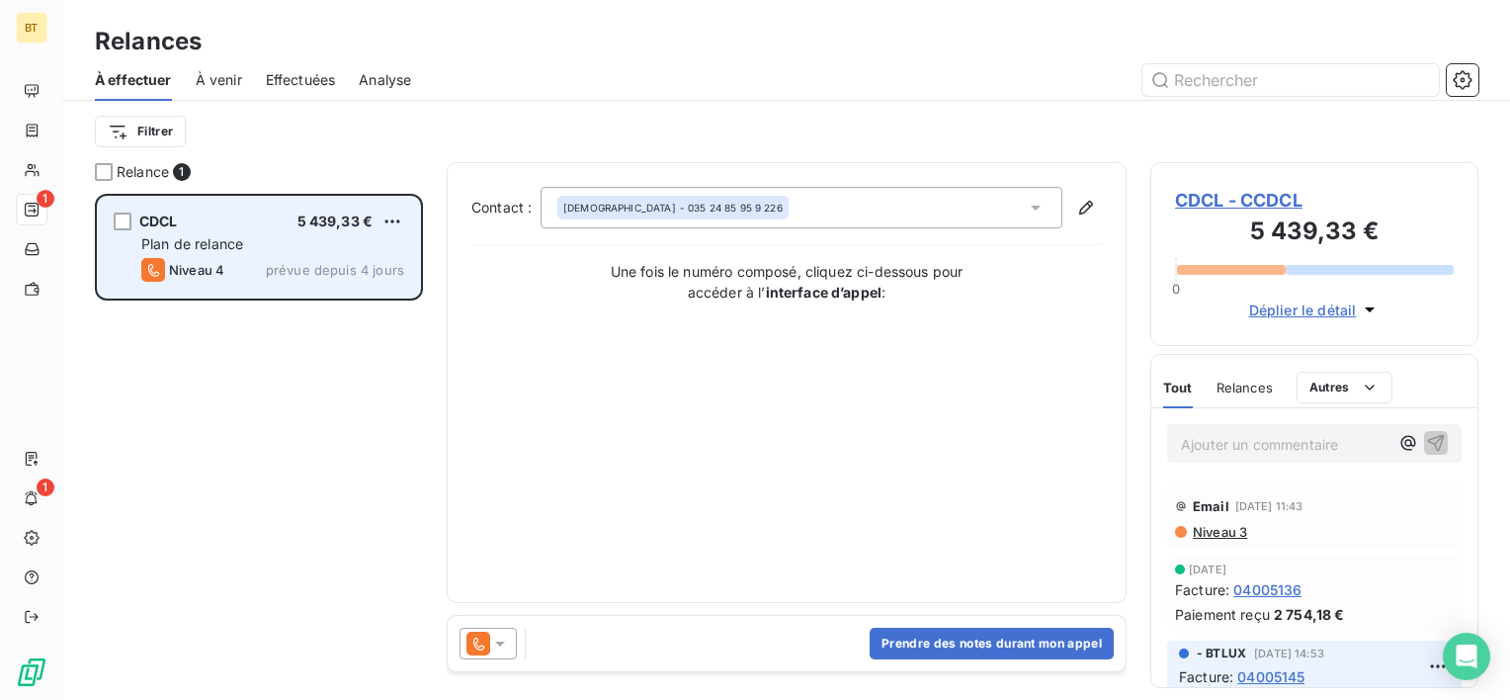
click at [240, 275] on div "Niveau 4 prévue depuis 4 jours" at bounding box center [272, 270] width 263 height 24
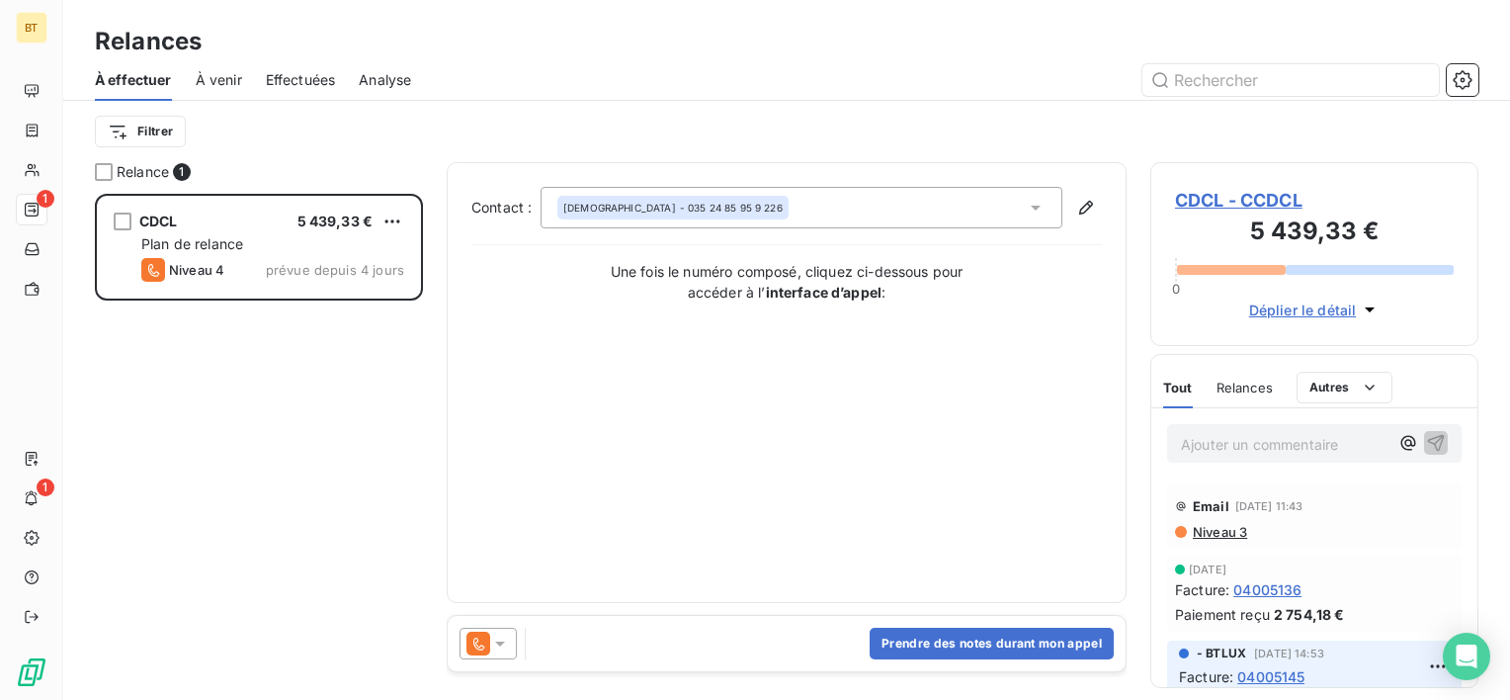
click at [1287, 194] on span "CDCL - CCDCL" at bounding box center [1314, 200] width 279 height 27
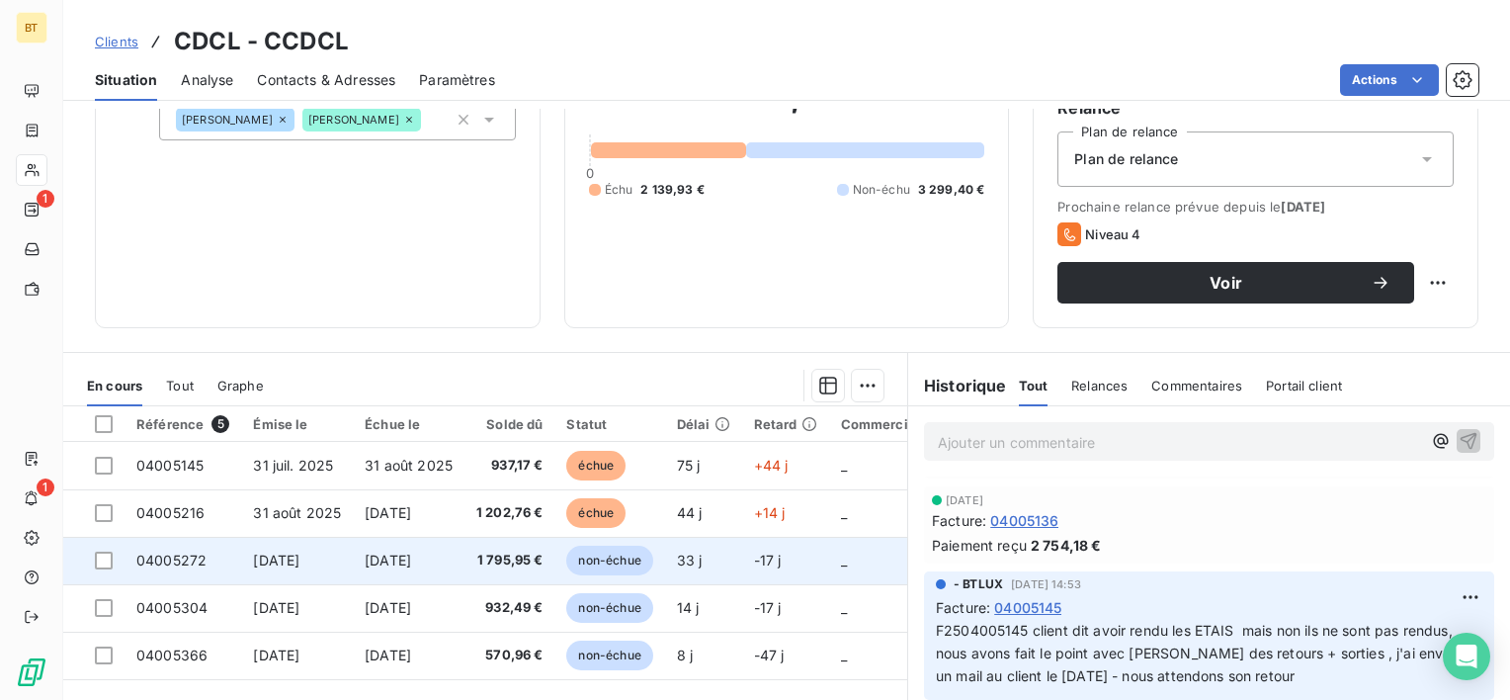
scroll to position [99, 0]
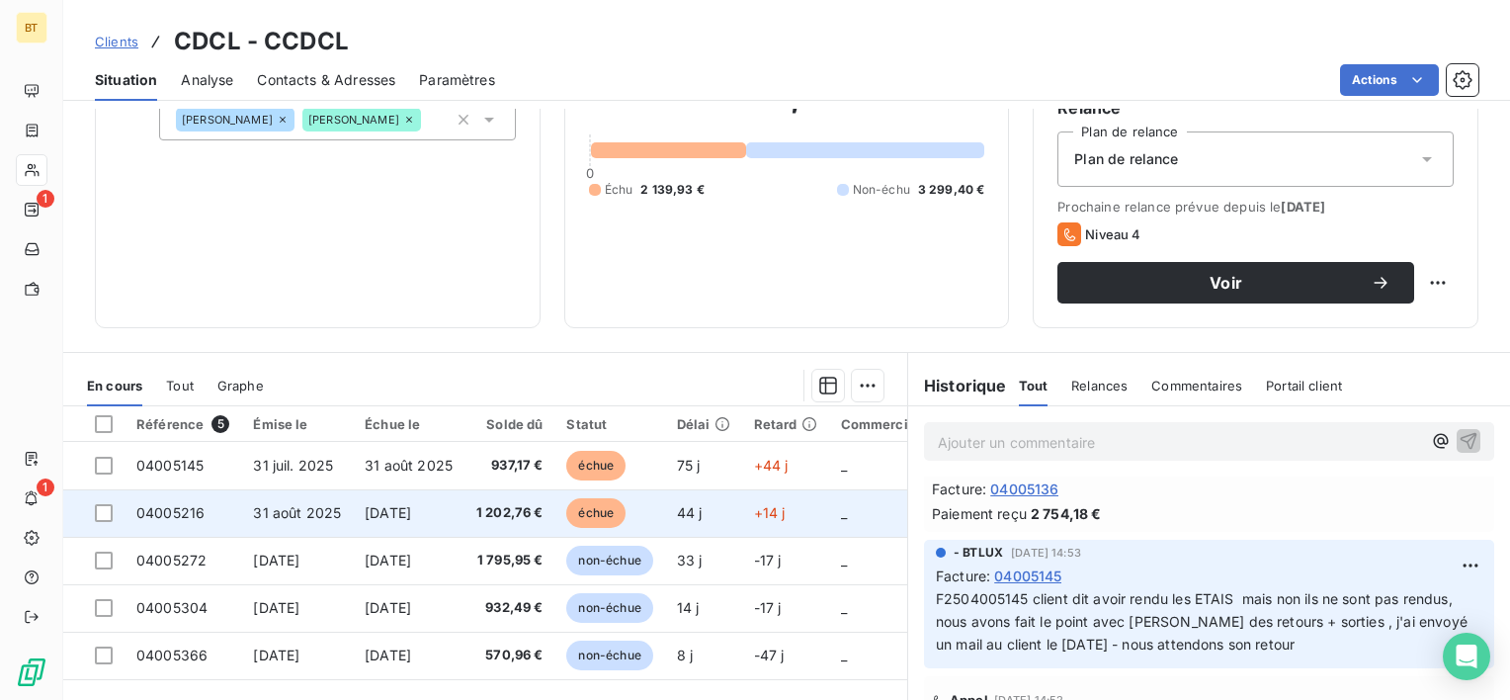
click at [536, 497] on td "1 202,76 €" at bounding box center [509, 512] width 91 height 47
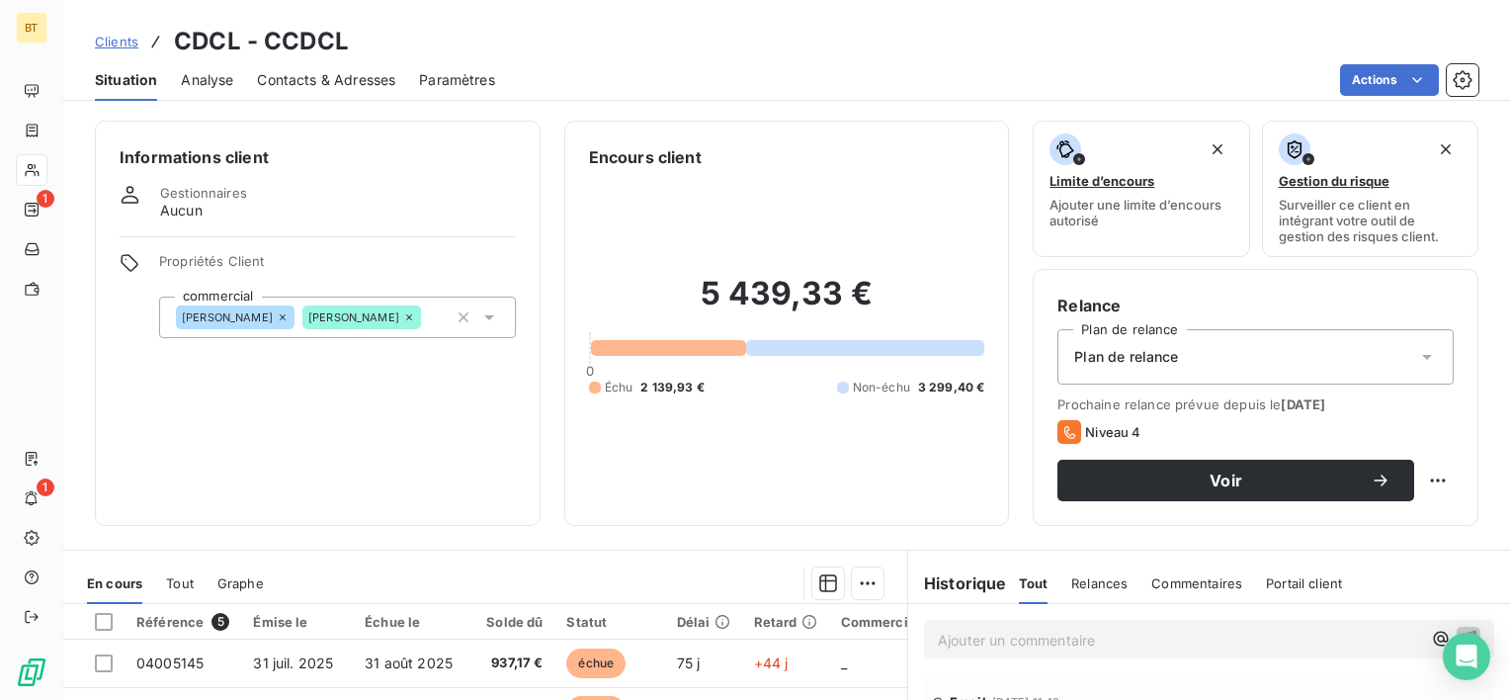
click at [81, 203] on div "Informations client Gestionnaires Aucun Propriétés Client commercial [PERSON_NA…" at bounding box center [786, 323] width 1446 height 405
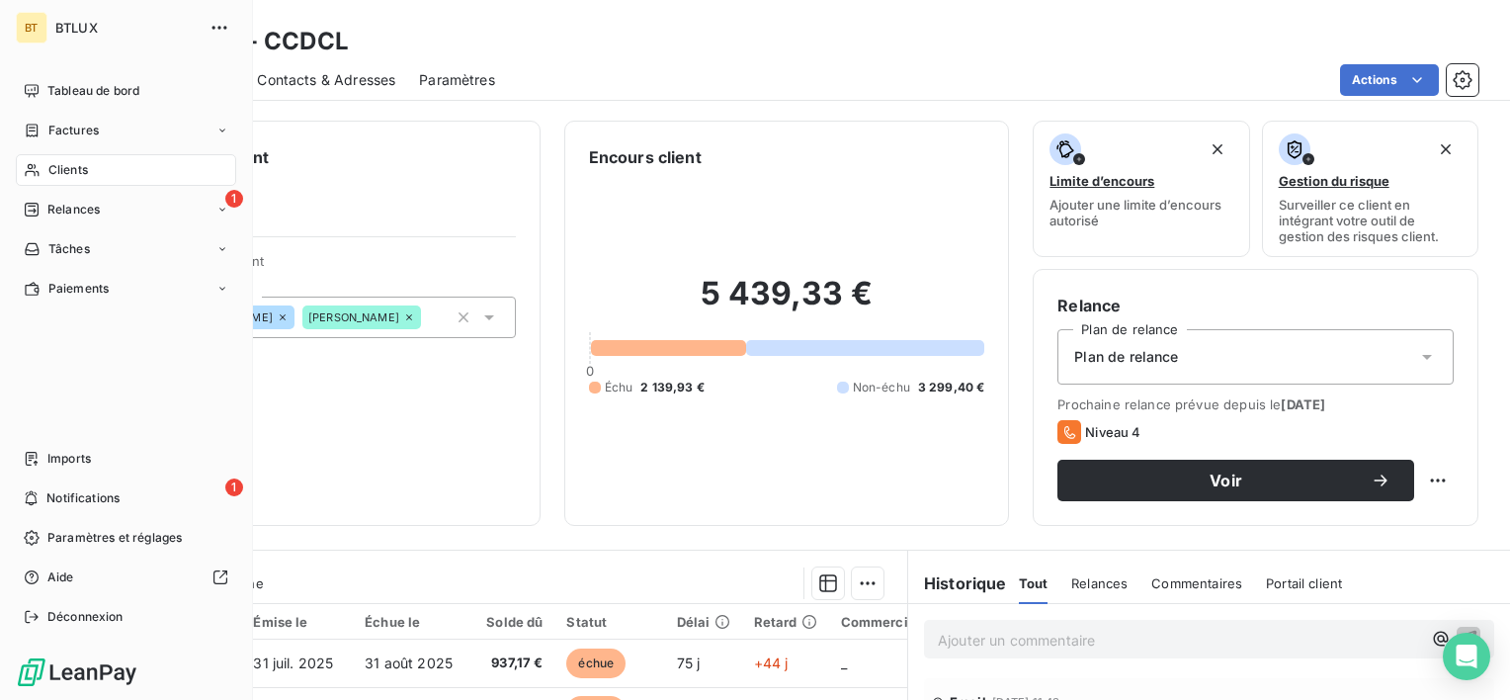
click at [61, 206] on span "Relances" at bounding box center [73, 210] width 52 height 18
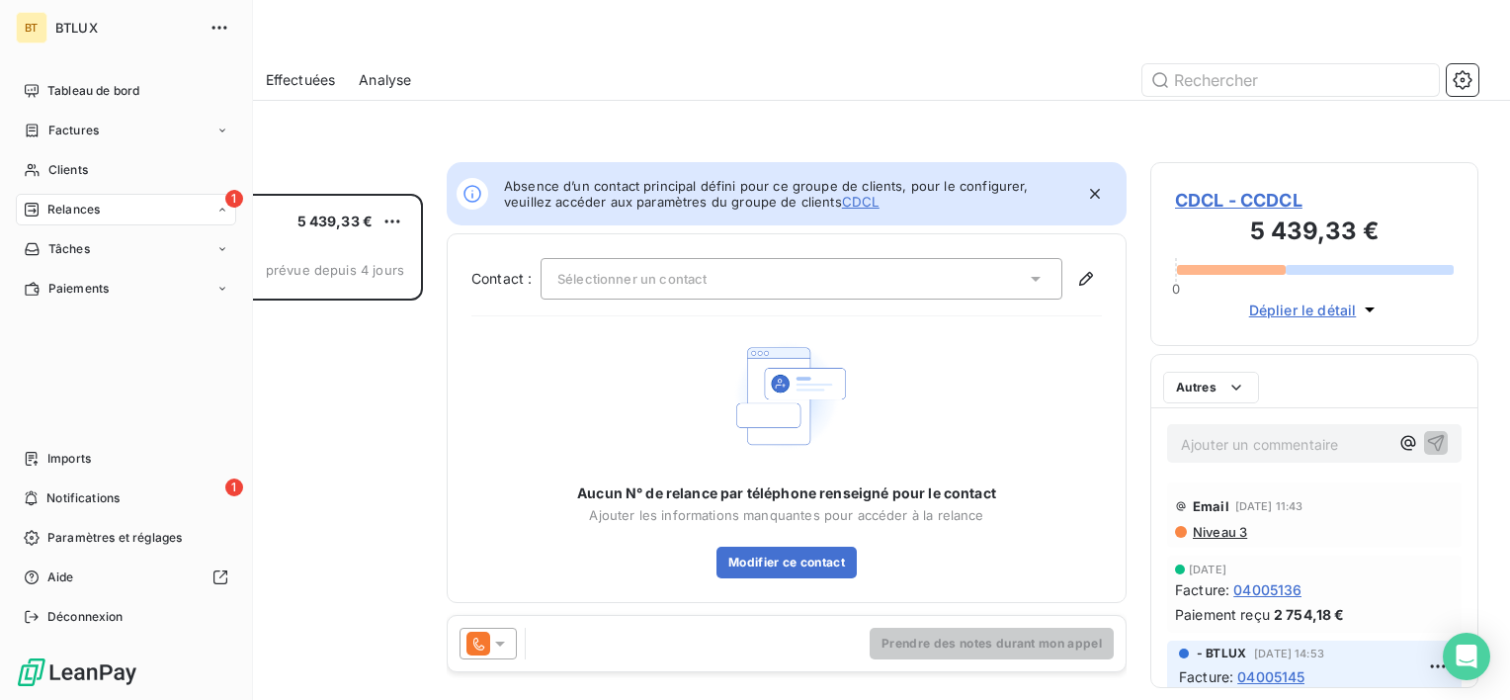
scroll to position [490, 312]
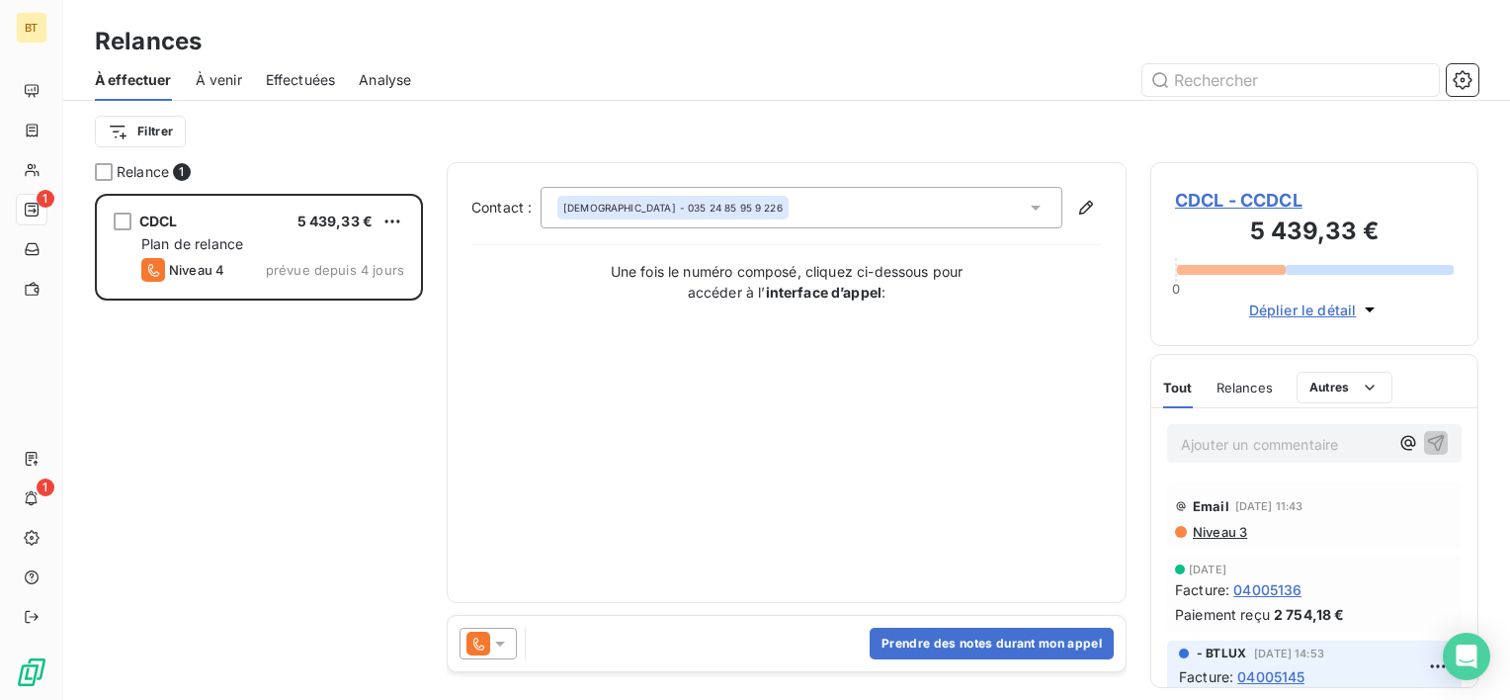
click at [640, 393] on div "Contact : CISTERINO - 035 24 85 95 9 226 Une fois le numéro composé, cliquez ci…" at bounding box center [786, 382] width 630 height 391
